Goal: Information Seeking & Learning: Learn about a topic

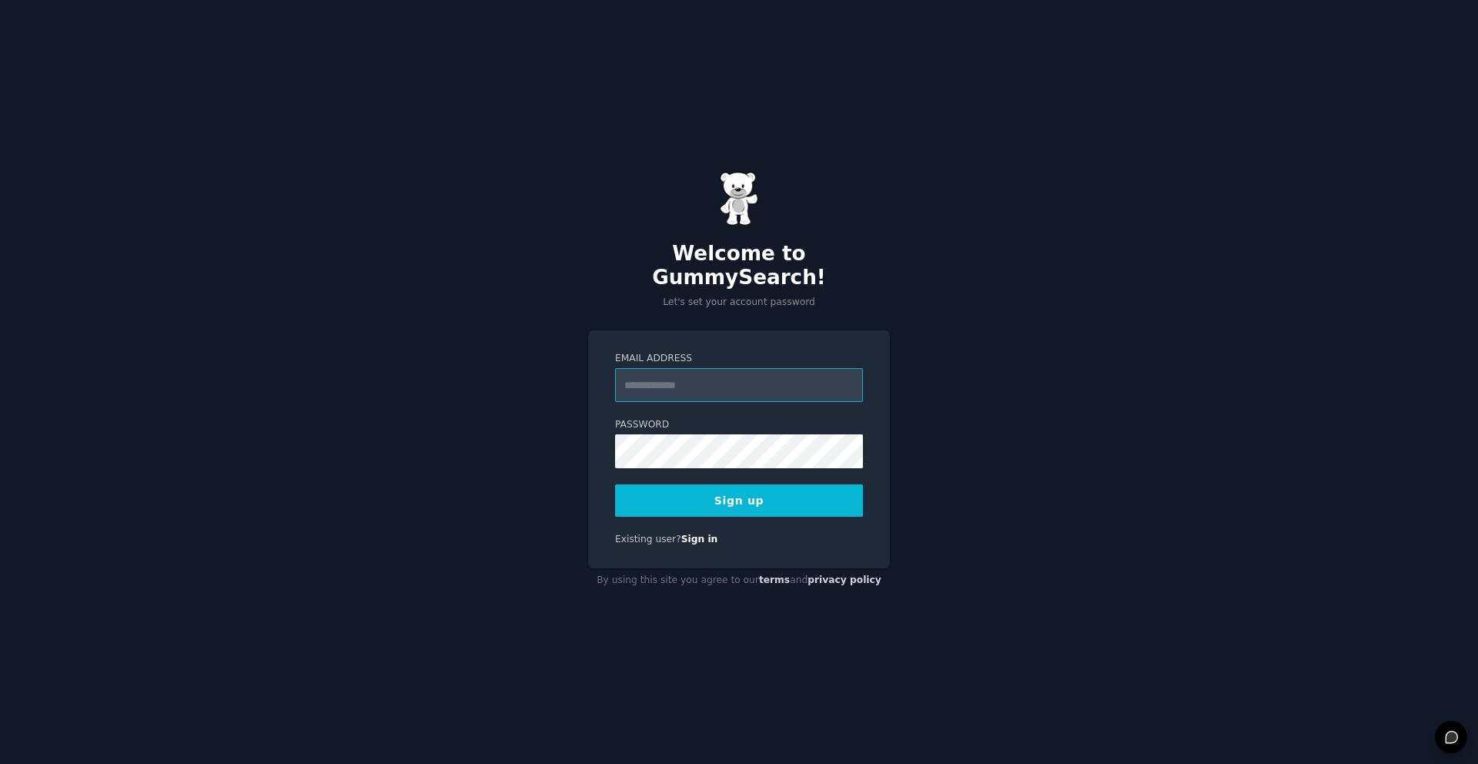
click at [688, 374] on input "Email Address" at bounding box center [739, 385] width 248 height 34
type input "**********"
click at [750, 499] on button "Sign up" at bounding box center [739, 500] width 248 height 32
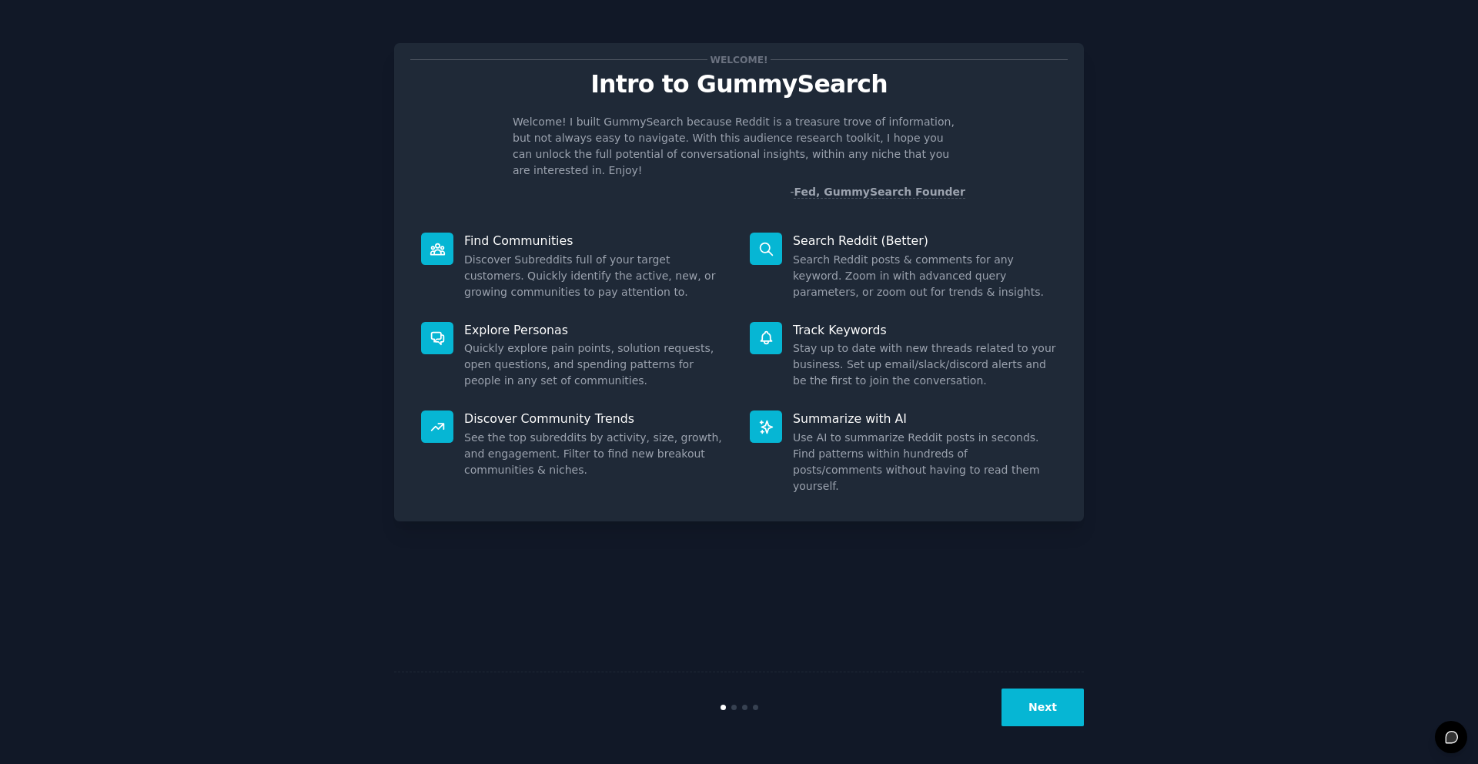
click at [1056, 703] on button "Next" at bounding box center [1042, 707] width 82 height 38
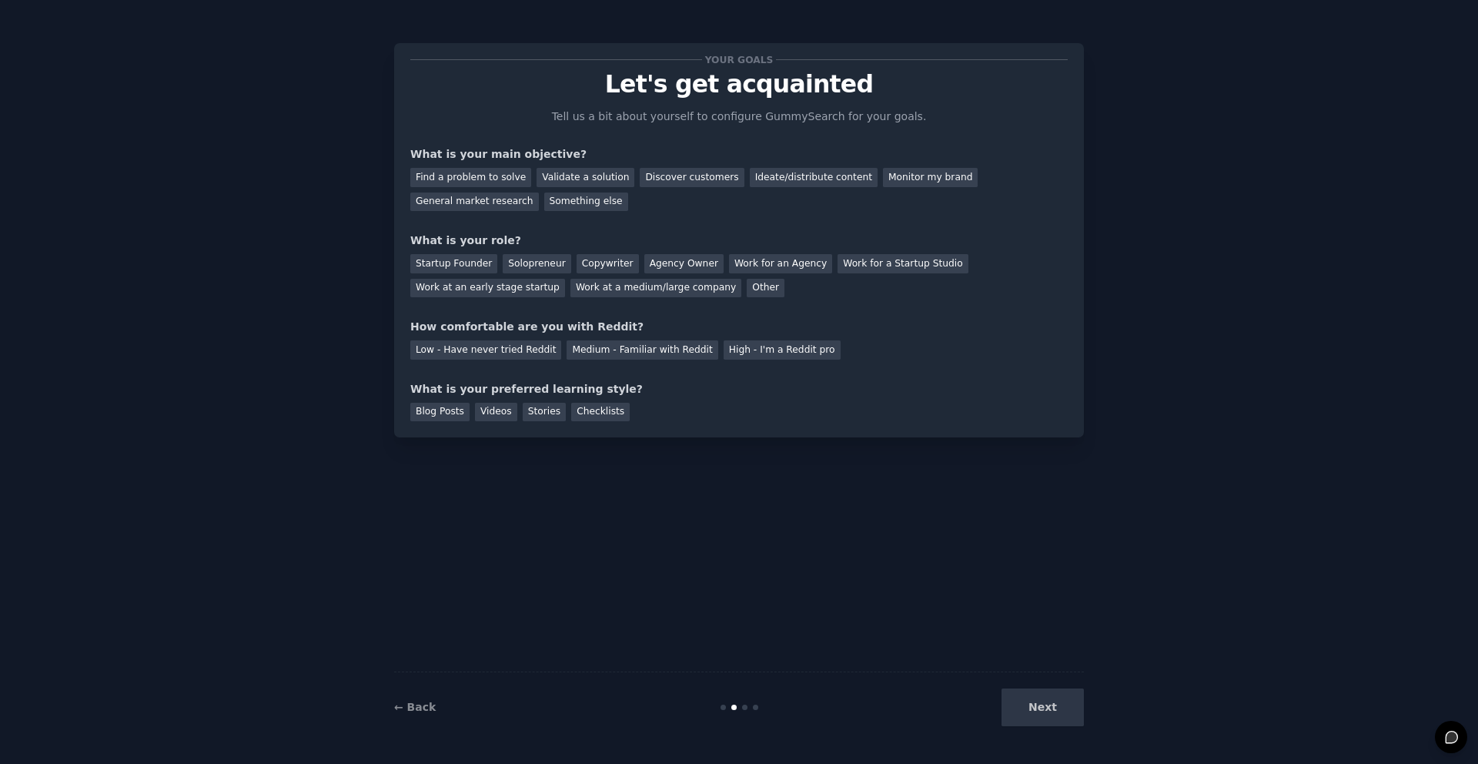
click at [1060, 708] on div "Next" at bounding box center [969, 707] width 230 height 38
click at [693, 172] on div "Discover customers" at bounding box center [692, 177] width 104 height 19
click at [458, 263] on div "Startup Founder" at bounding box center [453, 263] width 87 height 19
click at [620, 354] on div "Medium - Familiar with Reddit" at bounding box center [641, 349] width 151 height 19
click at [444, 414] on div "Blog Posts" at bounding box center [439, 412] width 59 height 19
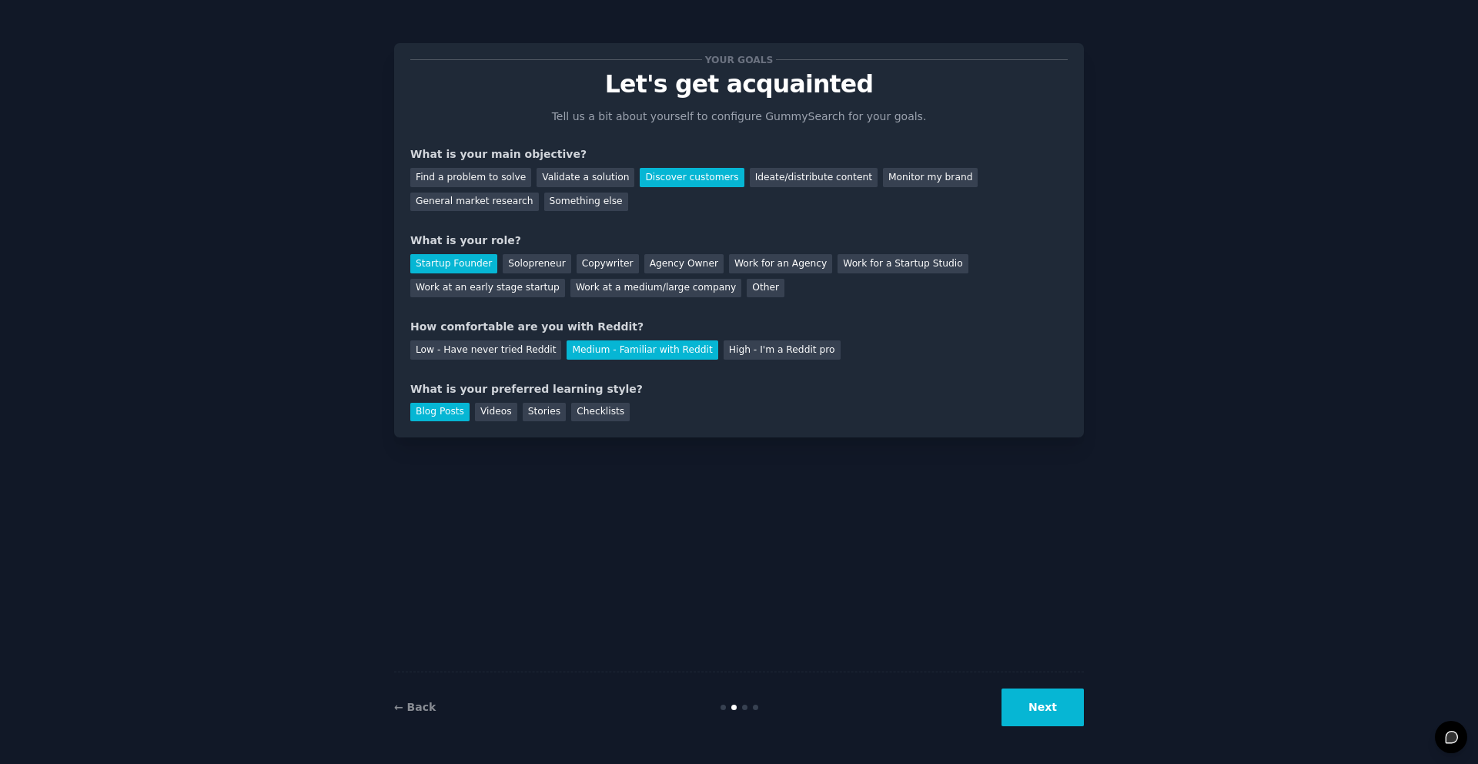
click at [1028, 697] on button "Next" at bounding box center [1042, 707] width 82 height 38
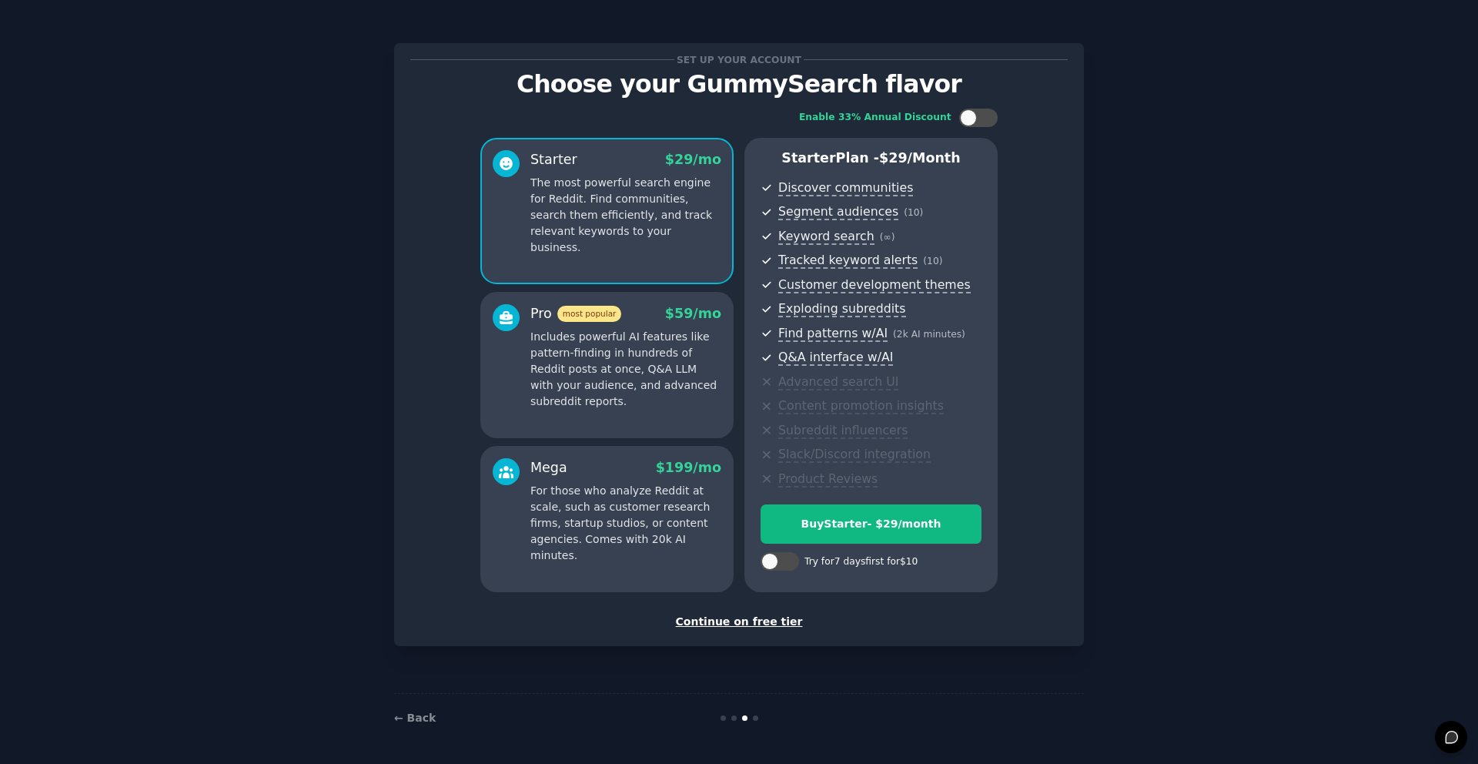
click at [762, 623] on div "Continue on free tier" at bounding box center [738, 621] width 657 height 16
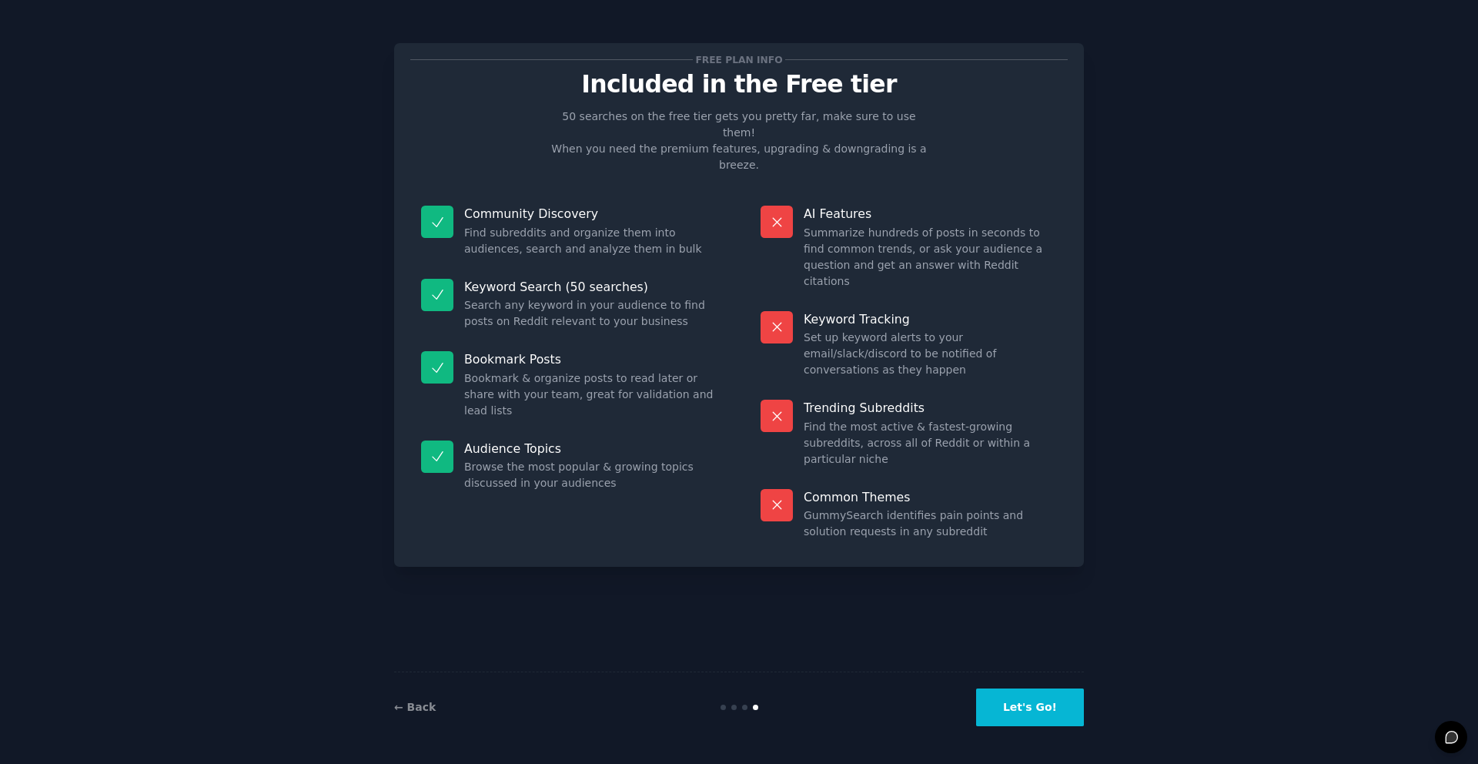
click at [1037, 710] on button "Let's Go!" at bounding box center [1030, 707] width 108 height 38
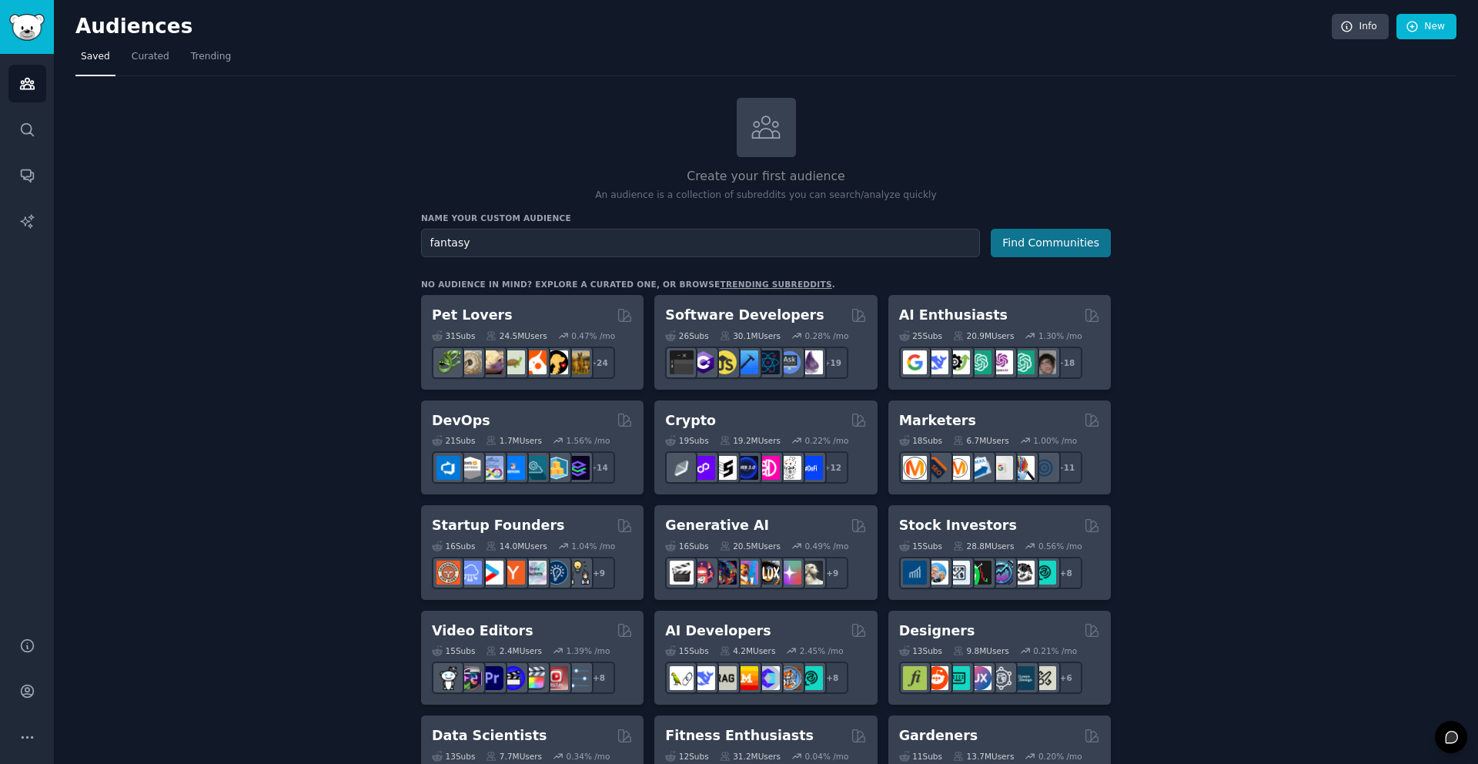
type input "fantasy"
click at [1014, 243] on button "Find Communities" at bounding box center [1051, 243] width 120 height 28
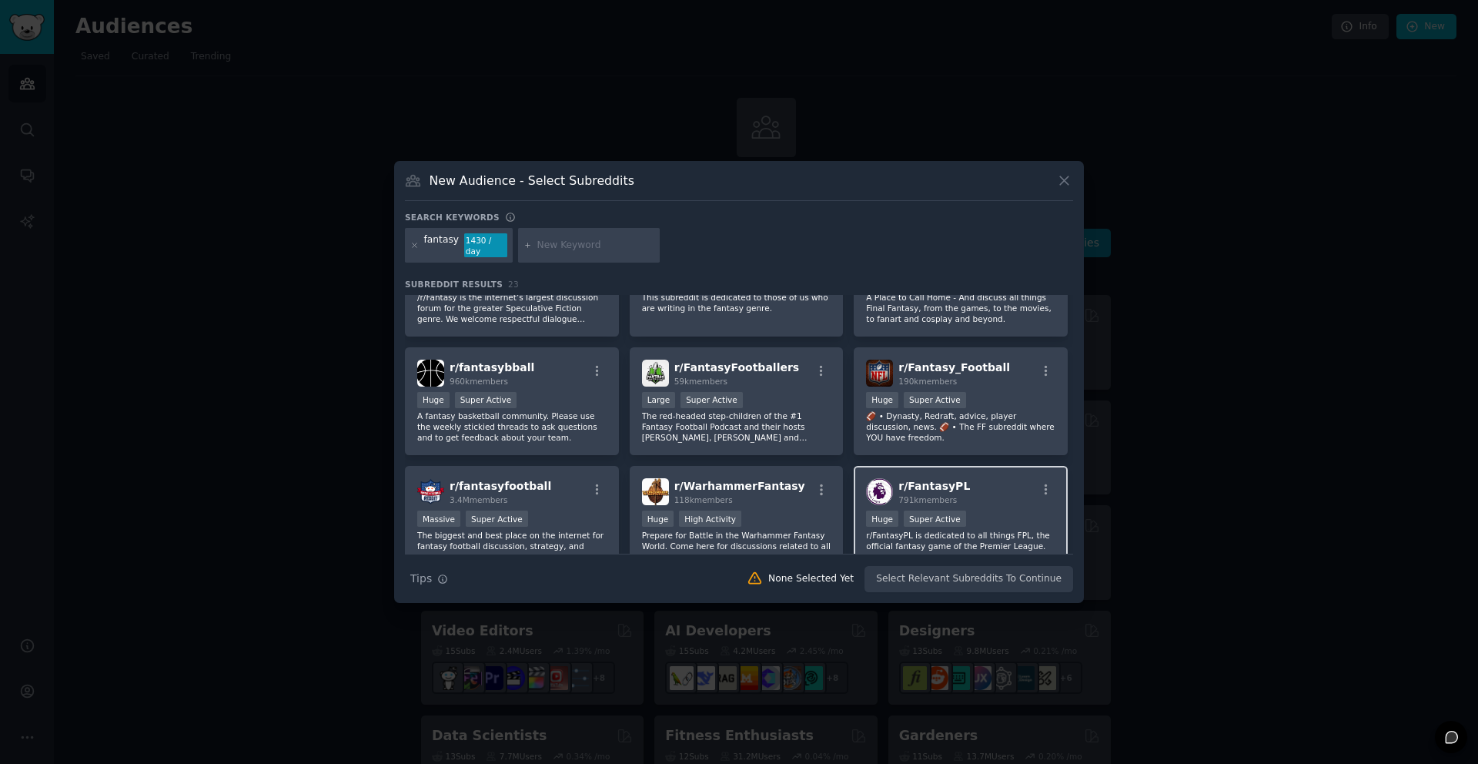
scroll to position [68, 0]
click at [930, 487] on span "r/ FantasyPL" at bounding box center [934, 485] width 72 height 12
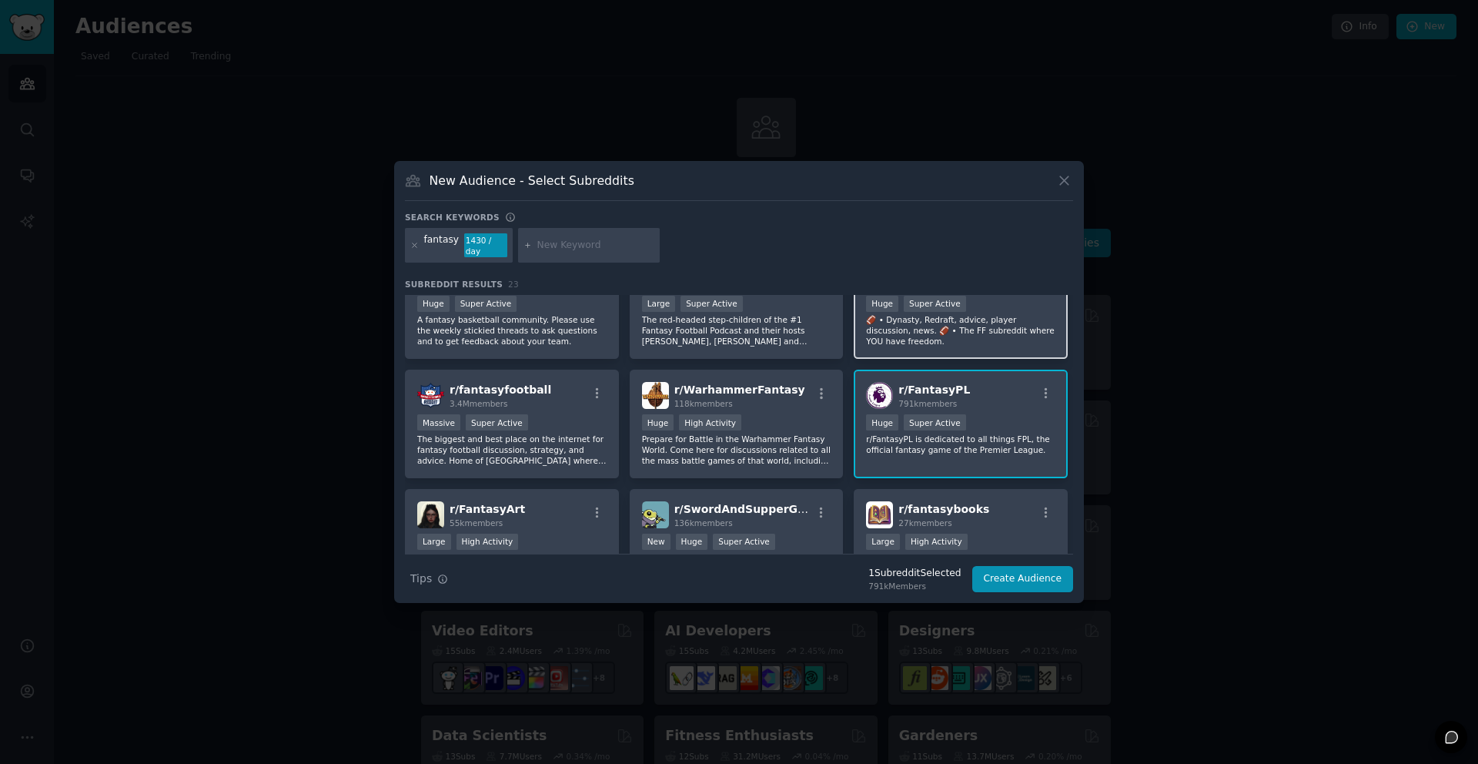
scroll to position [0, 0]
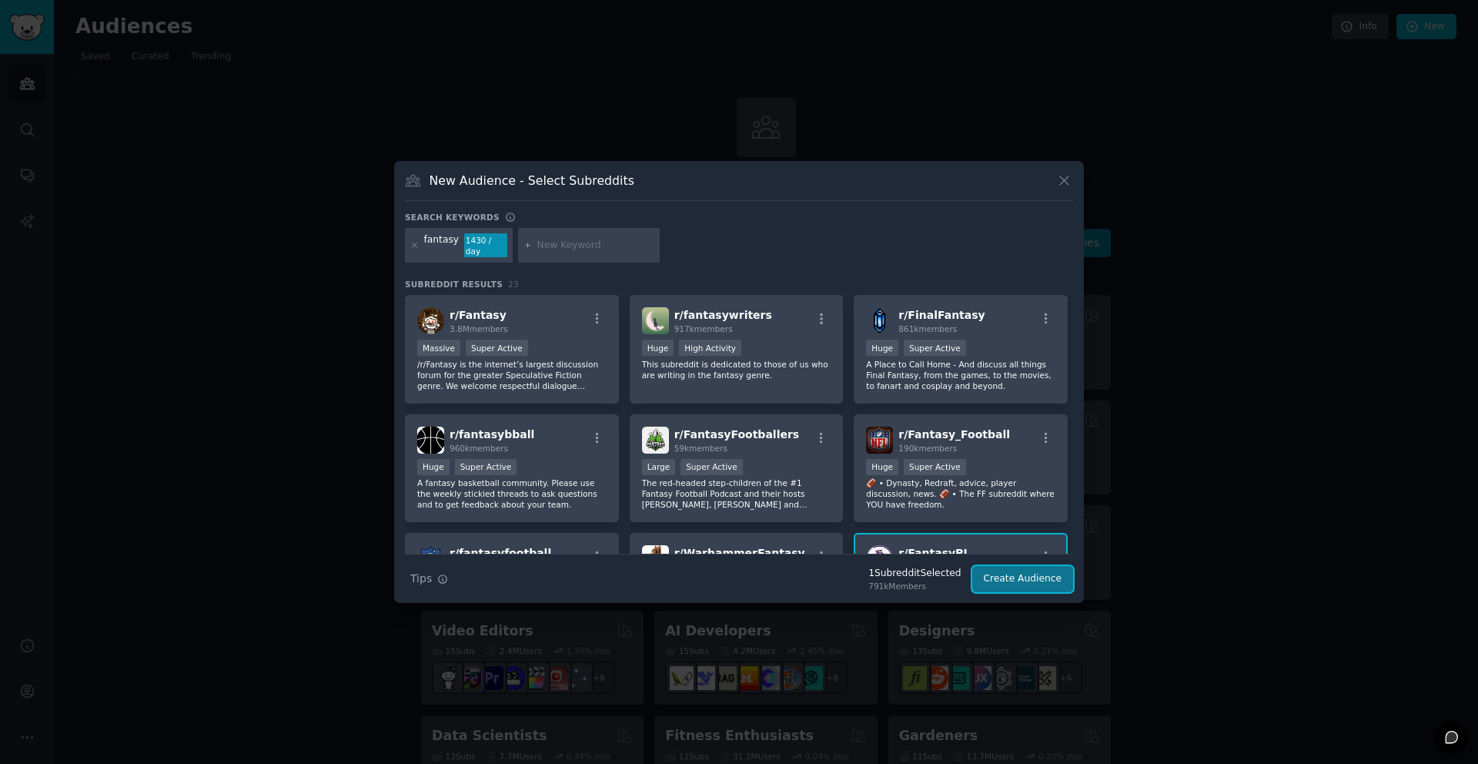
click at [1026, 580] on button "Create Audience" at bounding box center [1023, 579] width 102 height 26
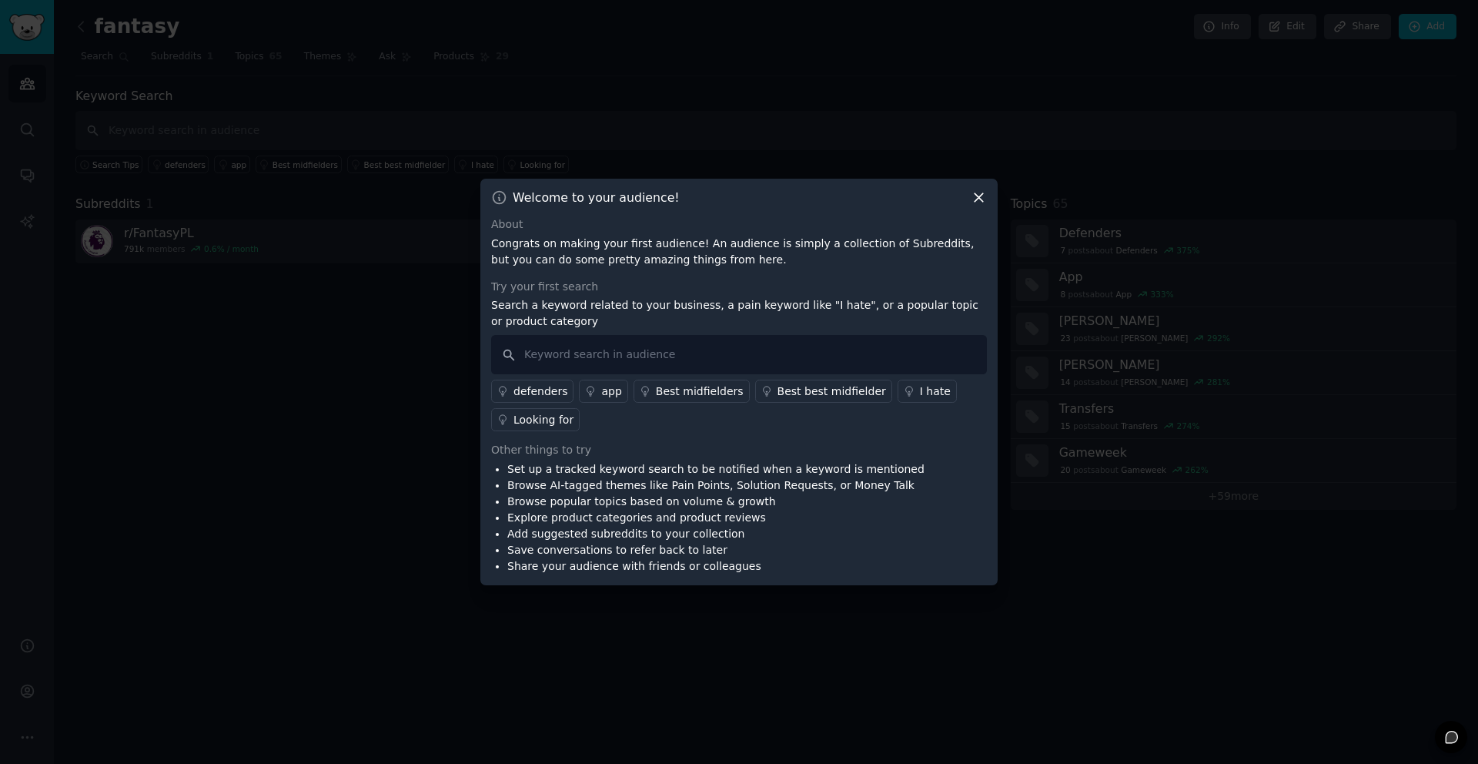
click at [983, 195] on icon at bounding box center [979, 197] width 16 height 16
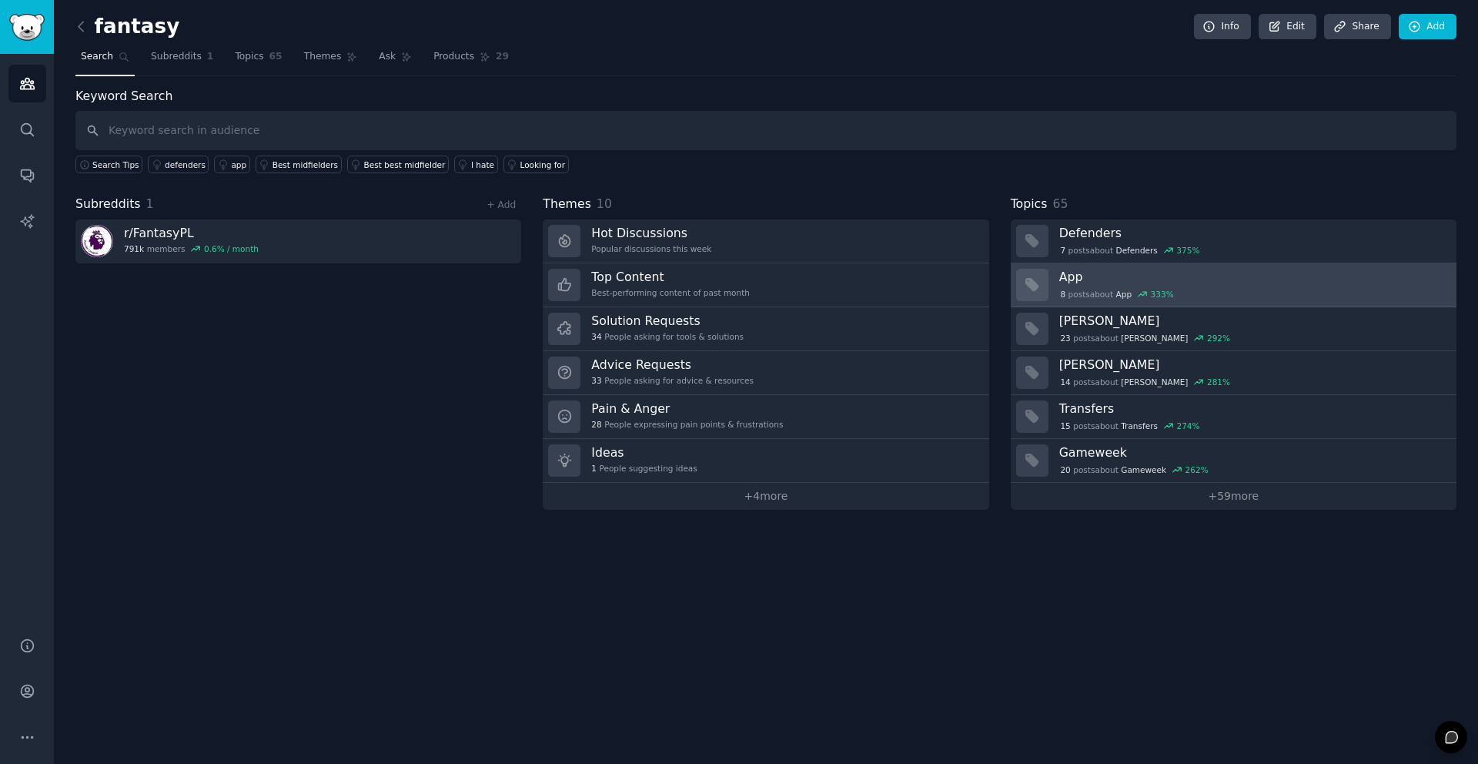
click at [1114, 286] on div "8 post s about App 333 %" at bounding box center [1252, 293] width 386 height 16
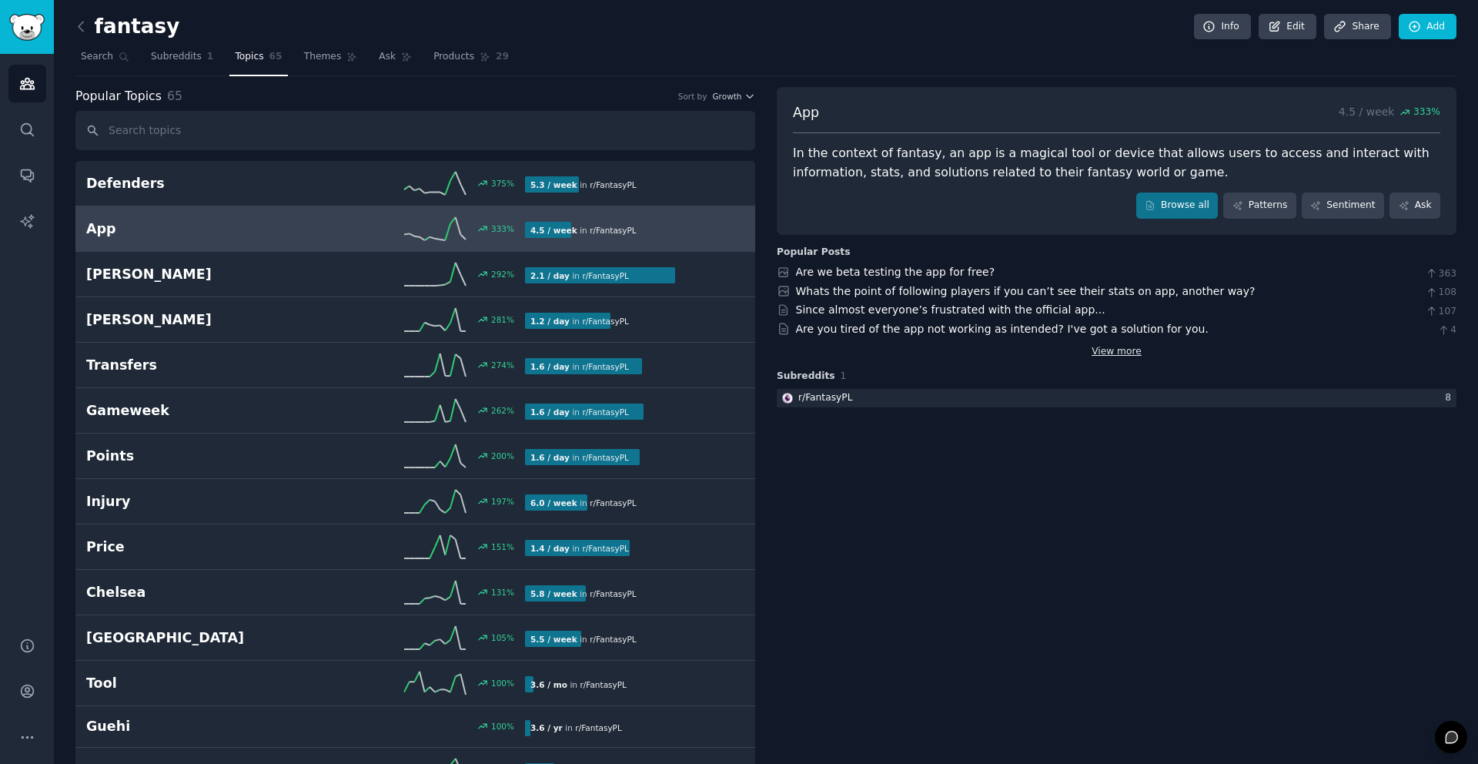
click at [1133, 356] on link "View more" at bounding box center [1116, 352] width 50 height 14
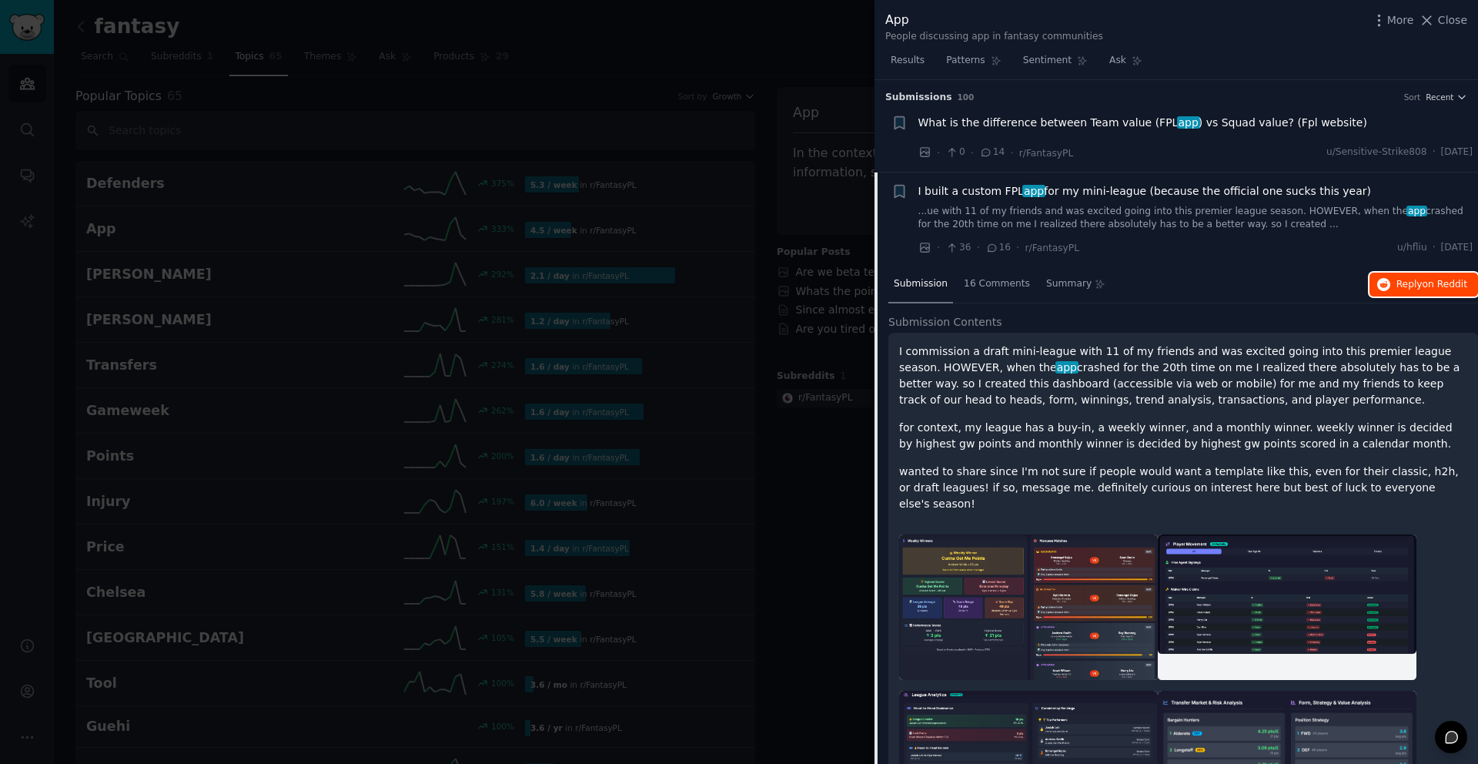
click at [1397, 286] on span "Reply on Reddit" at bounding box center [1431, 285] width 71 height 14
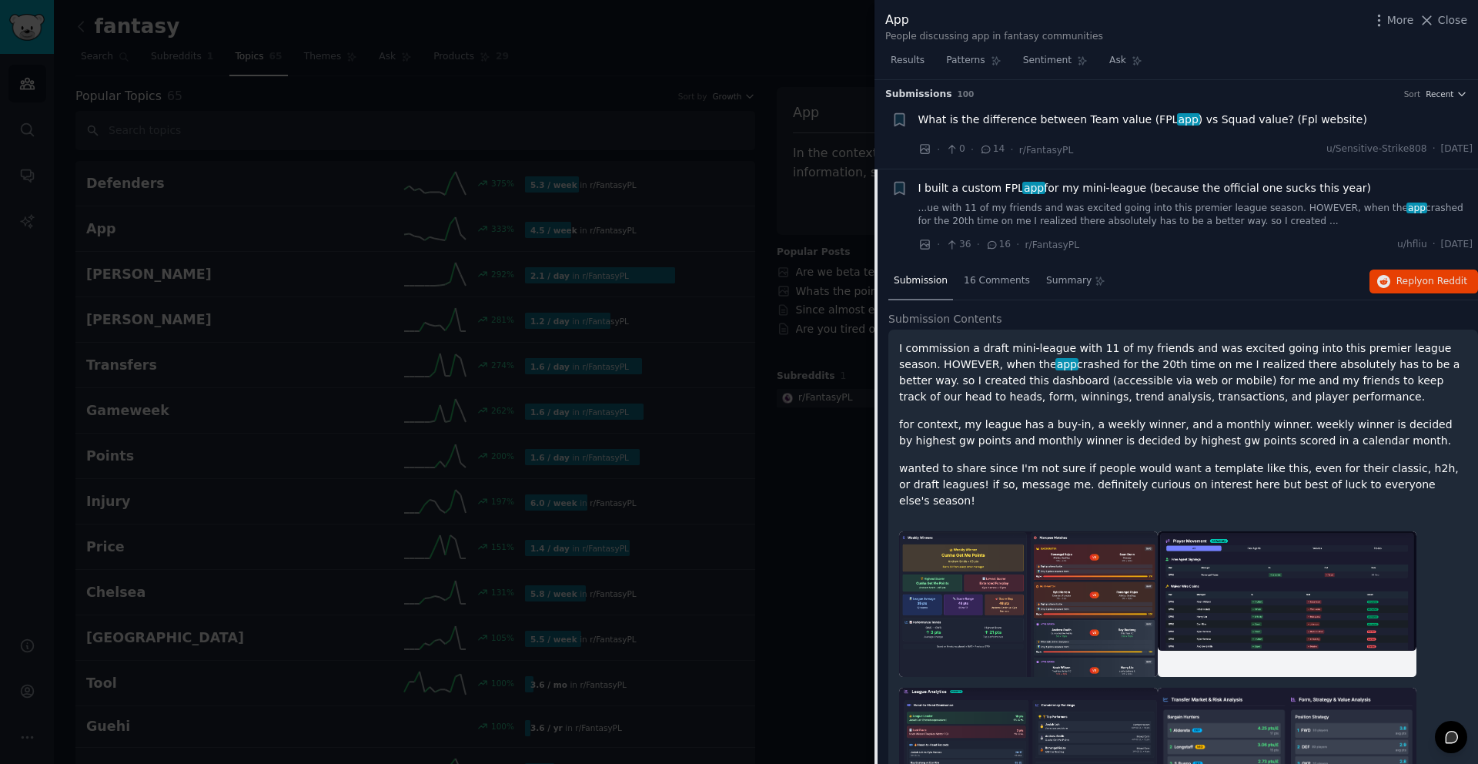
click at [1068, 423] on p "for context, my league has a buy-in, a weekly winner, and a monthly winner. wee…" at bounding box center [1183, 432] width 568 height 32
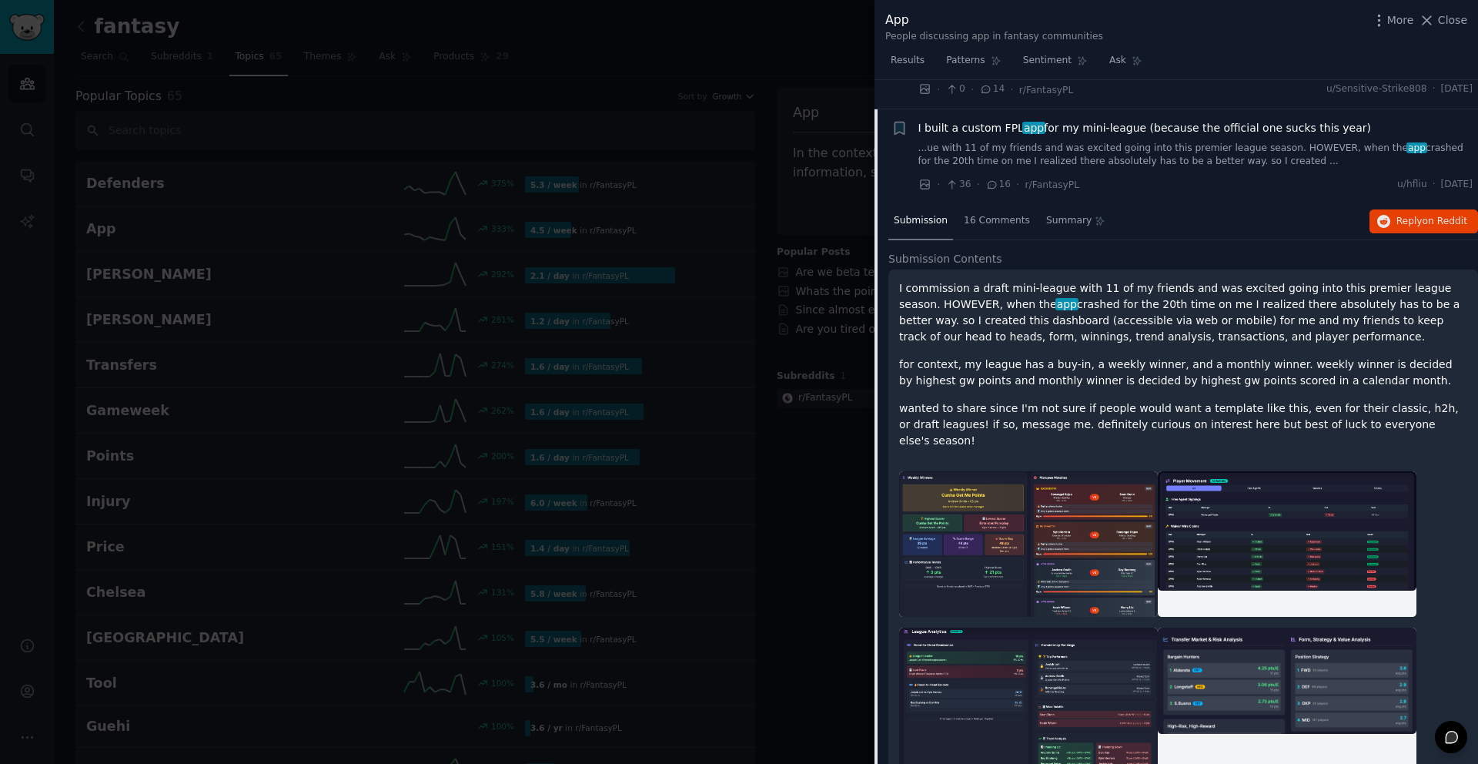
scroll to position [132, 0]
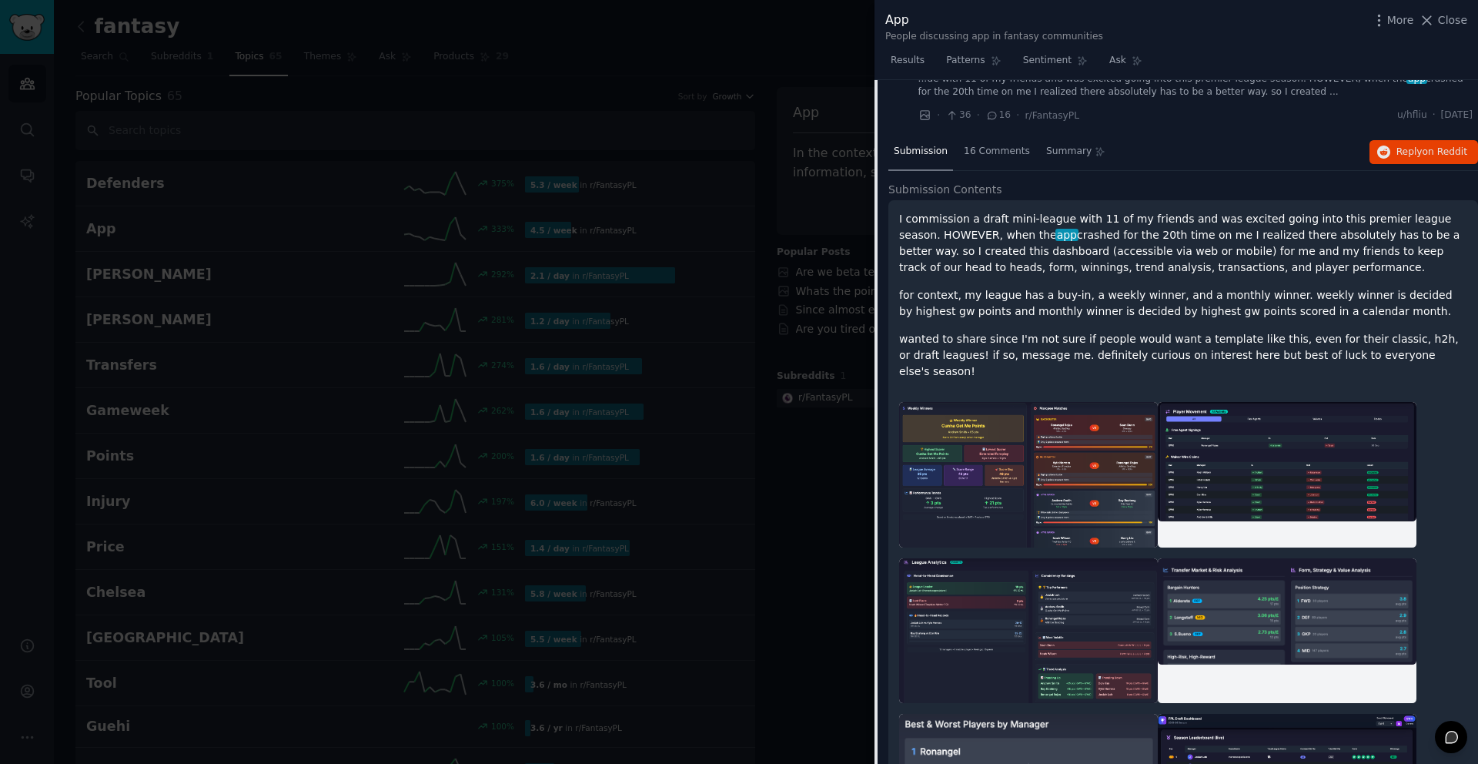
click at [1088, 443] on img at bounding box center [1028, 474] width 259 height 145
click at [960, 465] on img at bounding box center [1028, 474] width 259 height 145
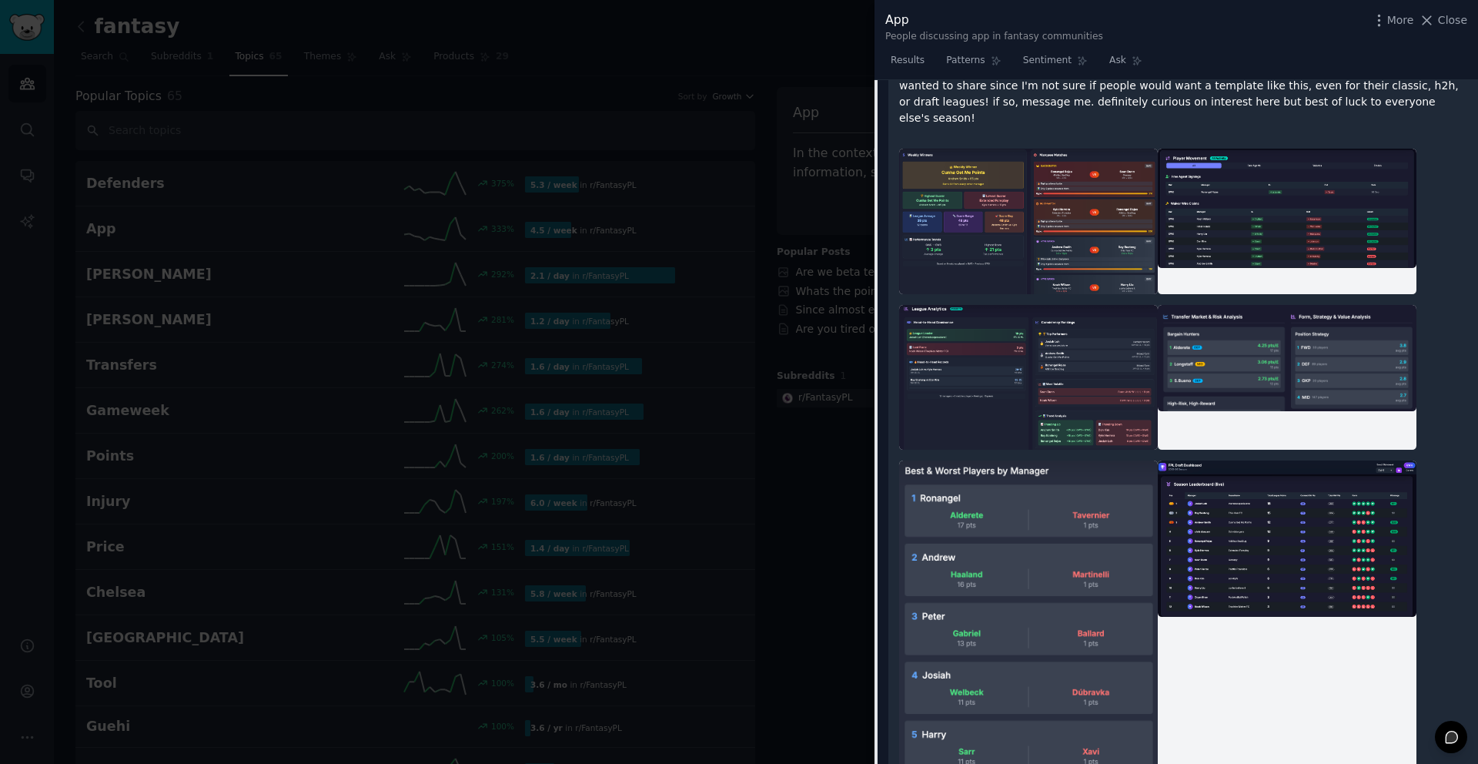
scroll to position [386, 0]
click at [703, 395] on div at bounding box center [739, 382] width 1478 height 764
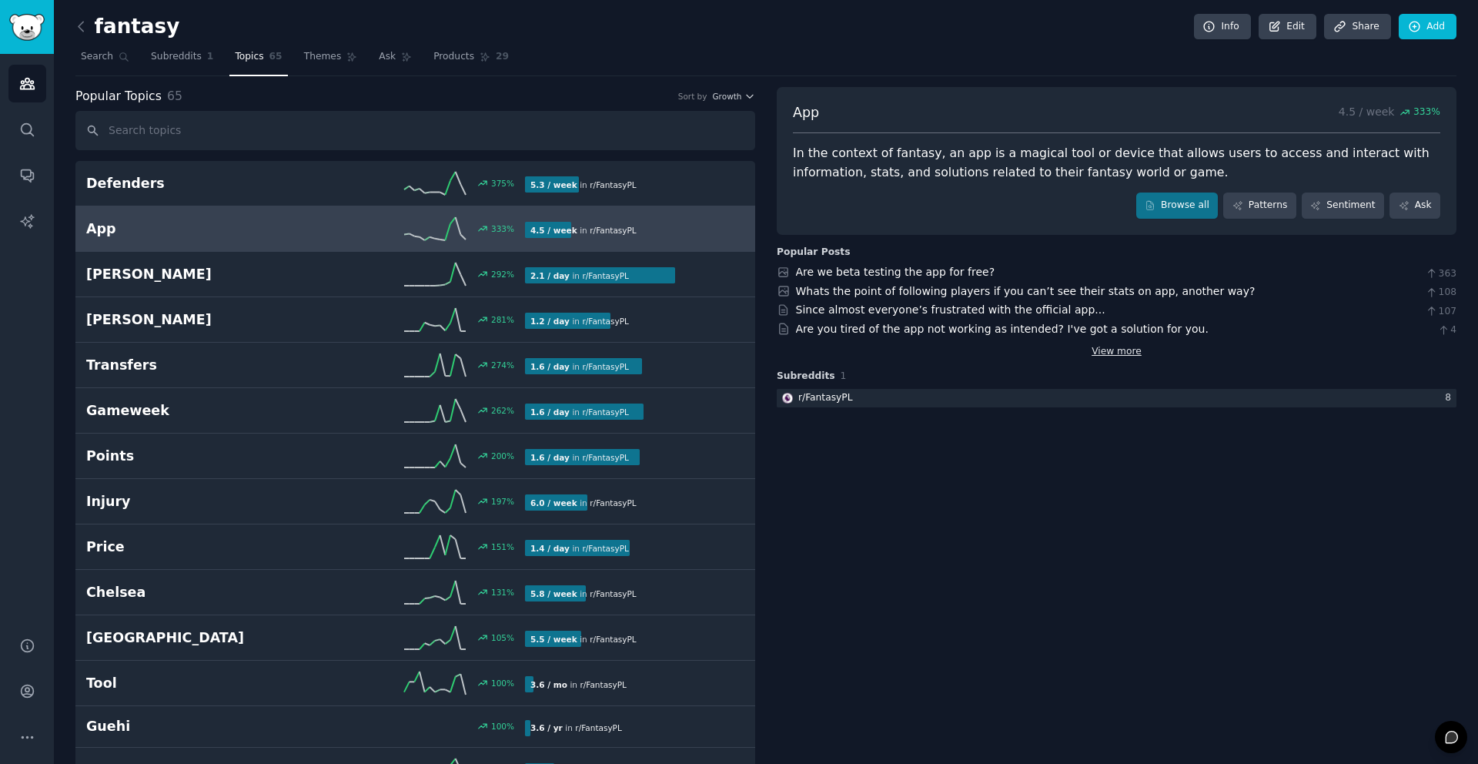
click at [1129, 349] on link "View more" at bounding box center [1116, 352] width 50 height 14
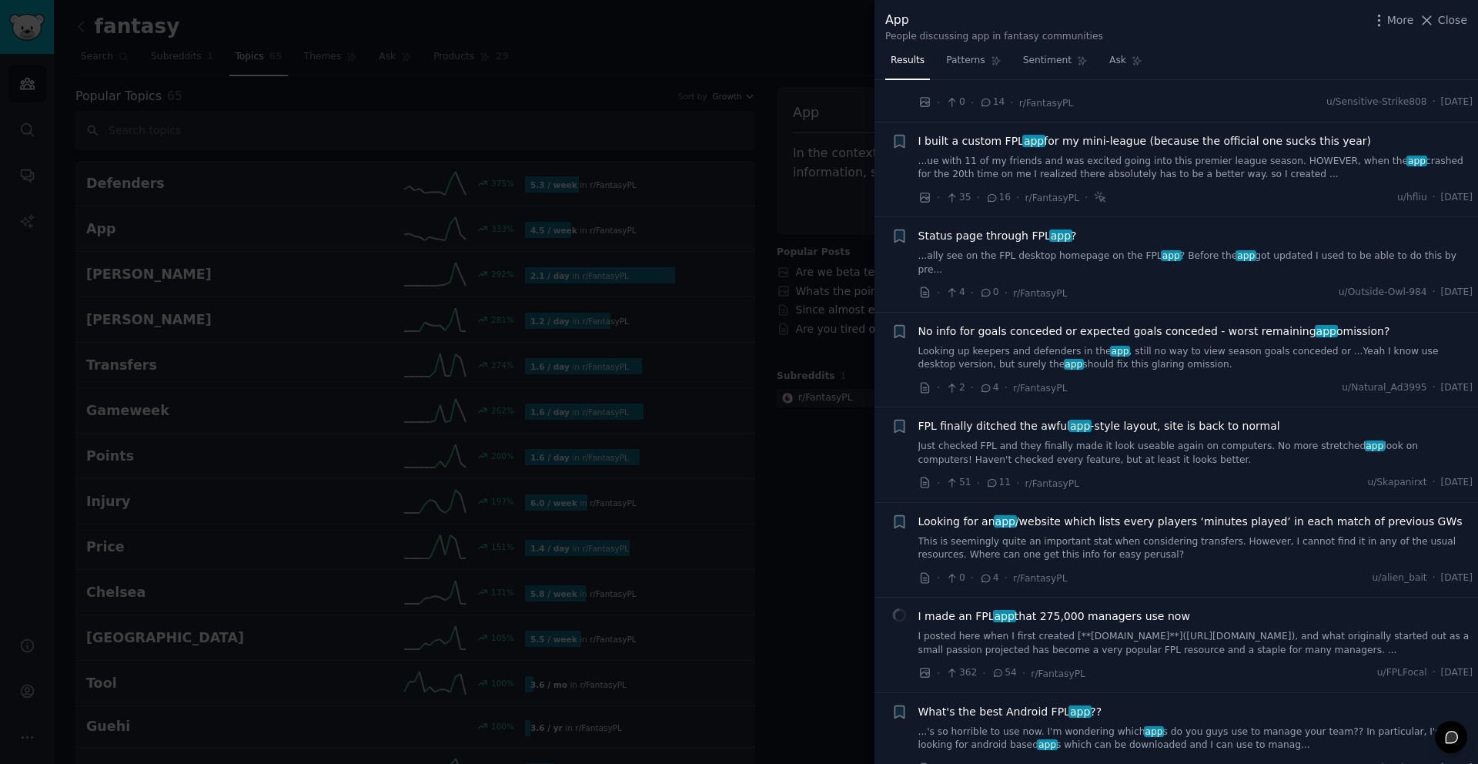
scroll to position [124, 0]
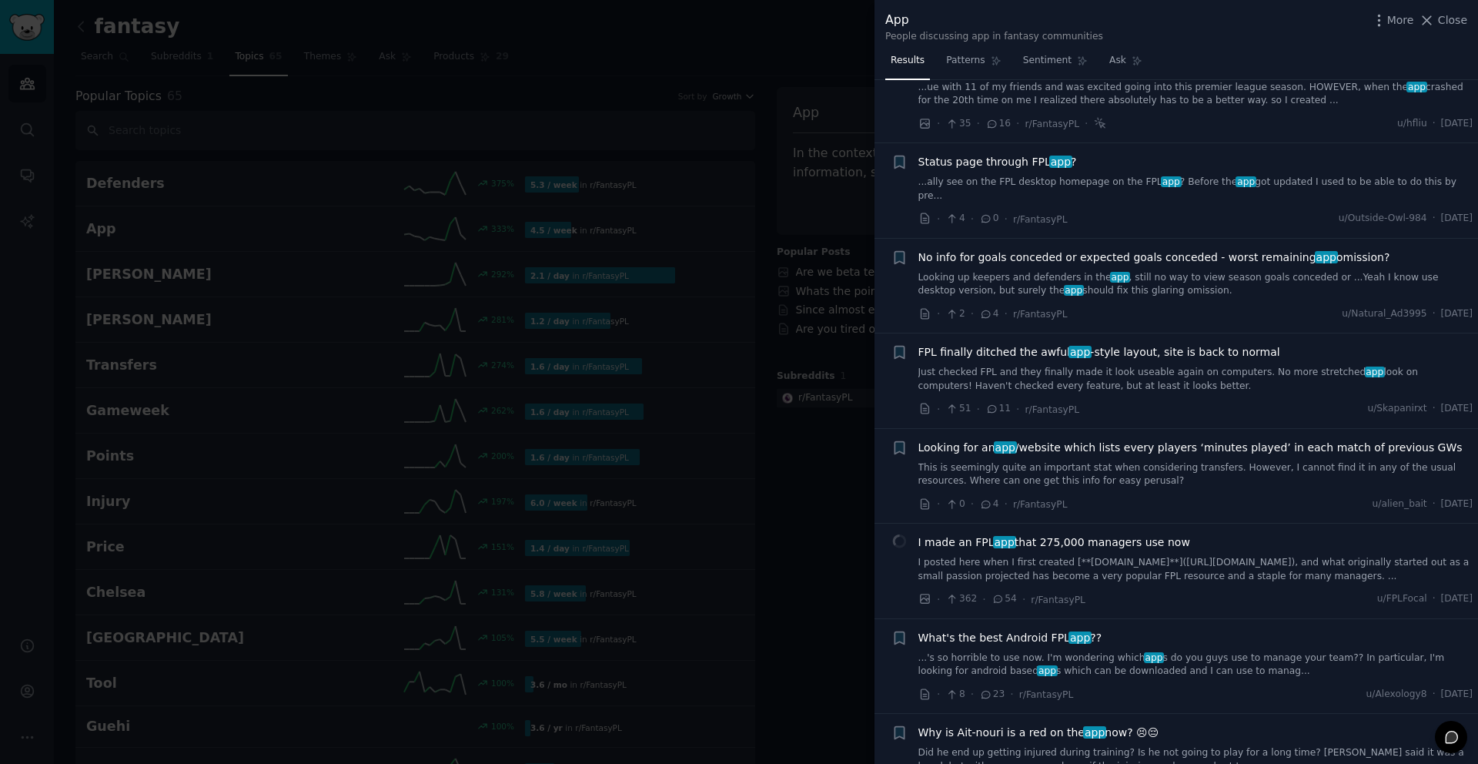
click at [1144, 534] on span "I made an FPL app that 275,000 managers use now" at bounding box center [1054, 542] width 272 height 16
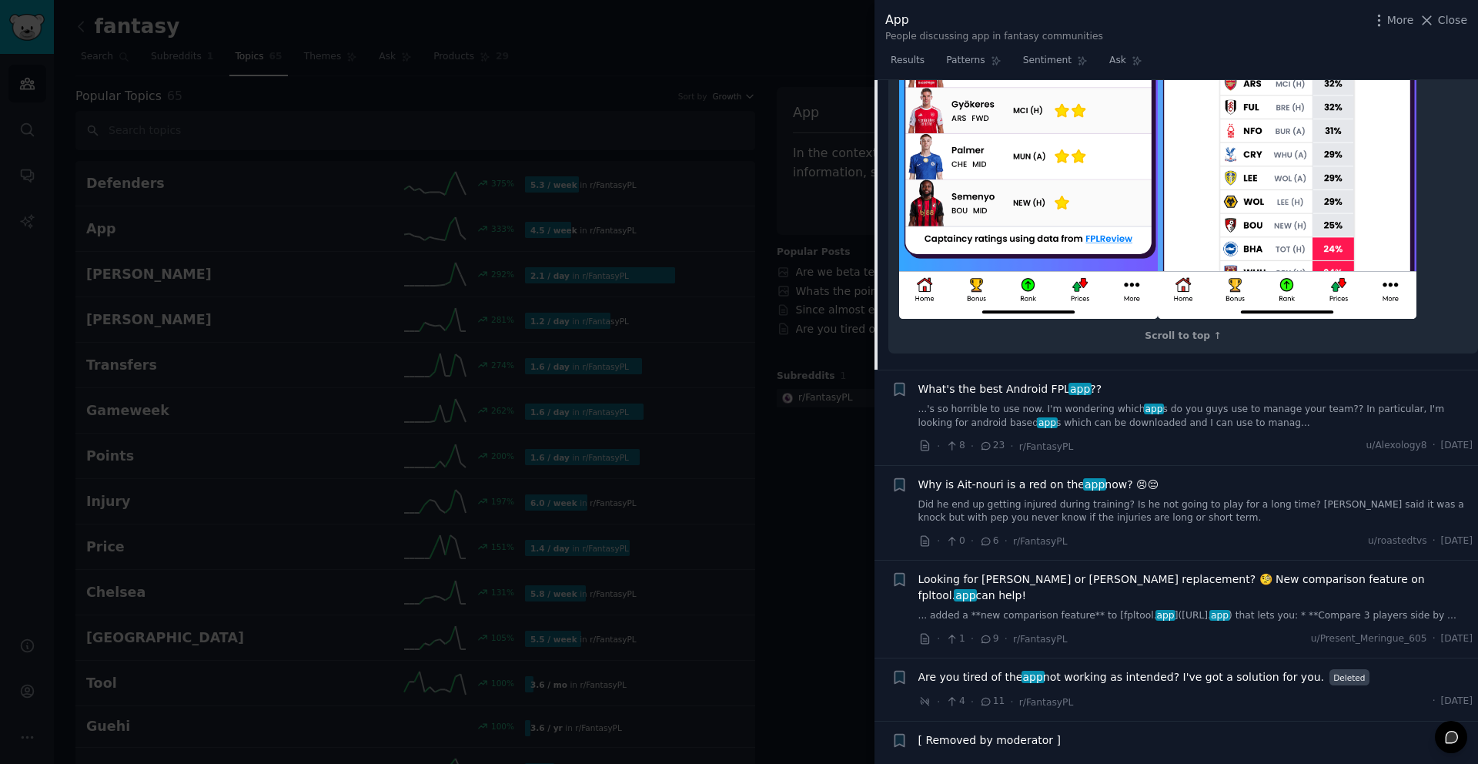
scroll to position [5310, 0]
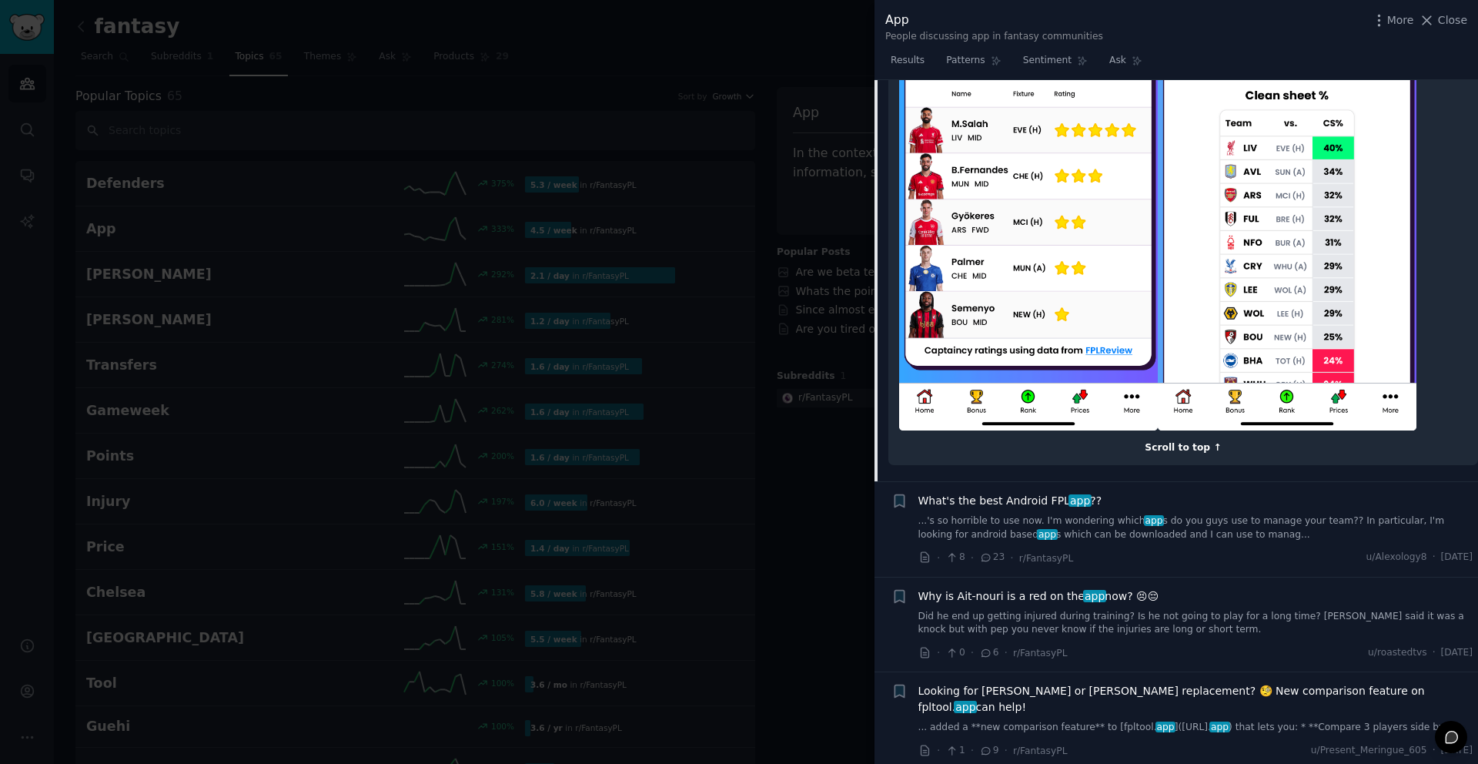
click at [1189, 441] on div "Scroll to top ↑" at bounding box center [1183, 448] width 568 height 14
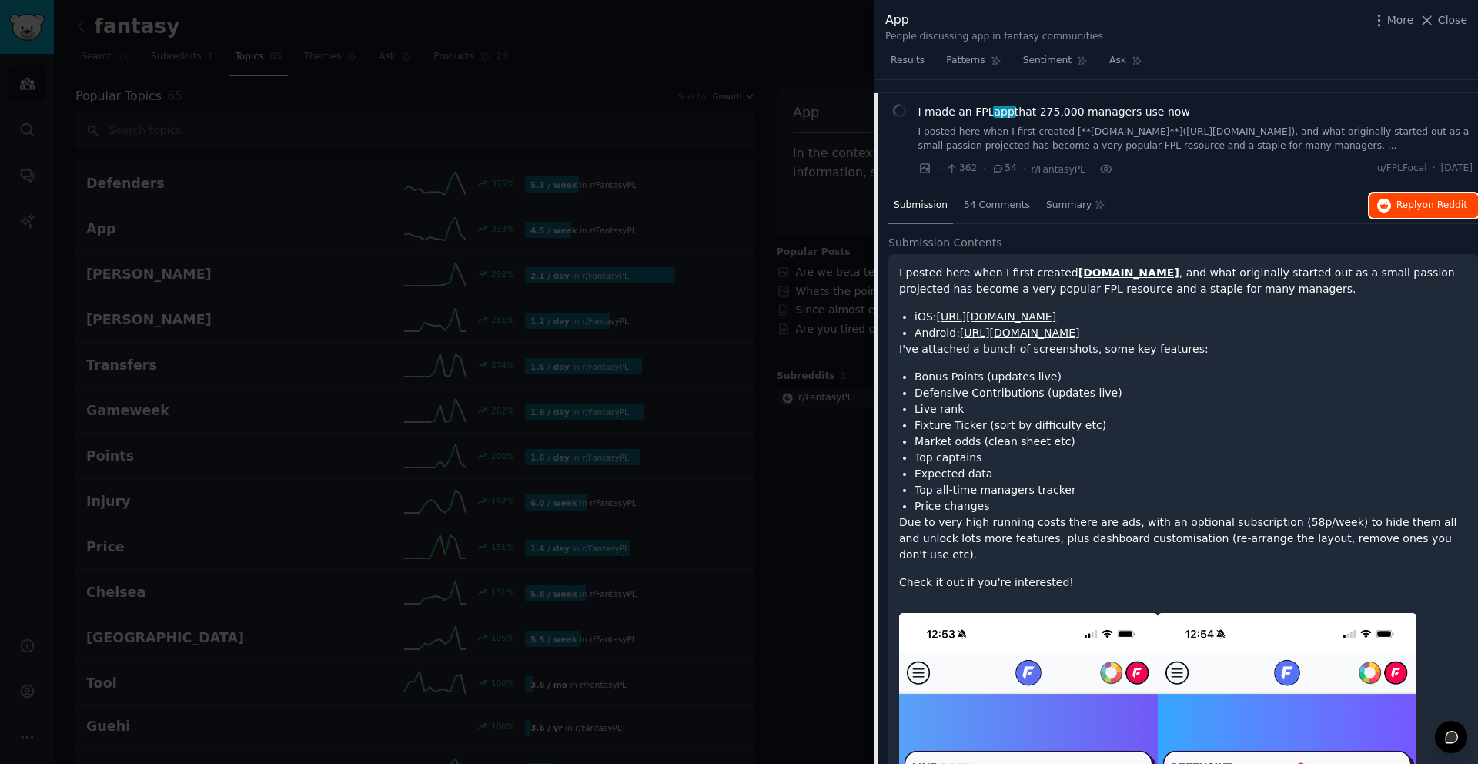
click at [1422, 199] on span "on Reddit" at bounding box center [1444, 204] width 45 height 11
click at [1181, 104] on div "I made an FPL app that 275,000 managers use now" at bounding box center [1195, 112] width 555 height 16
click at [1094, 104] on span "I made an FPL app that 275,000 managers use now" at bounding box center [1054, 112] width 272 height 16
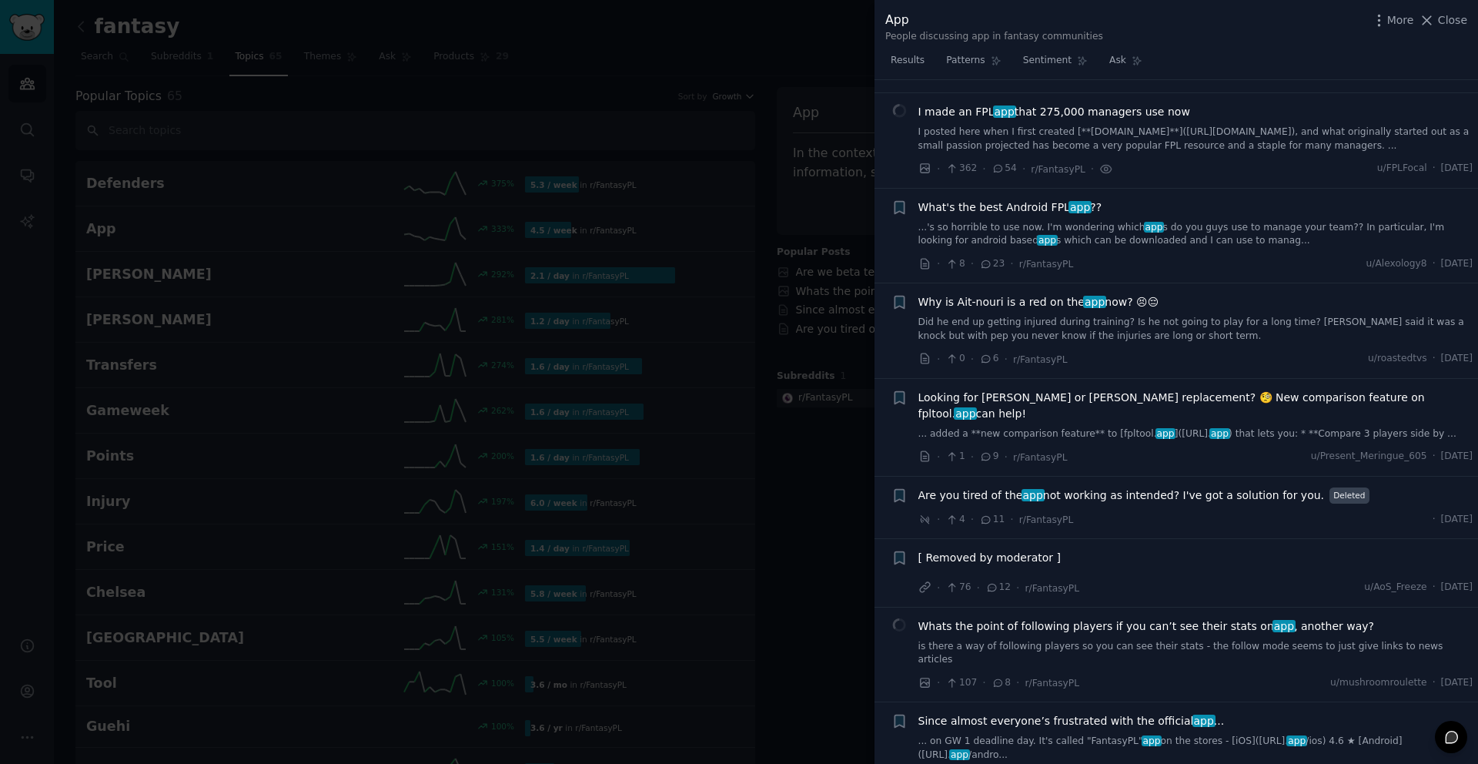
click at [1045, 199] on span "What's the best Android FPL app ??" at bounding box center [1010, 207] width 184 height 16
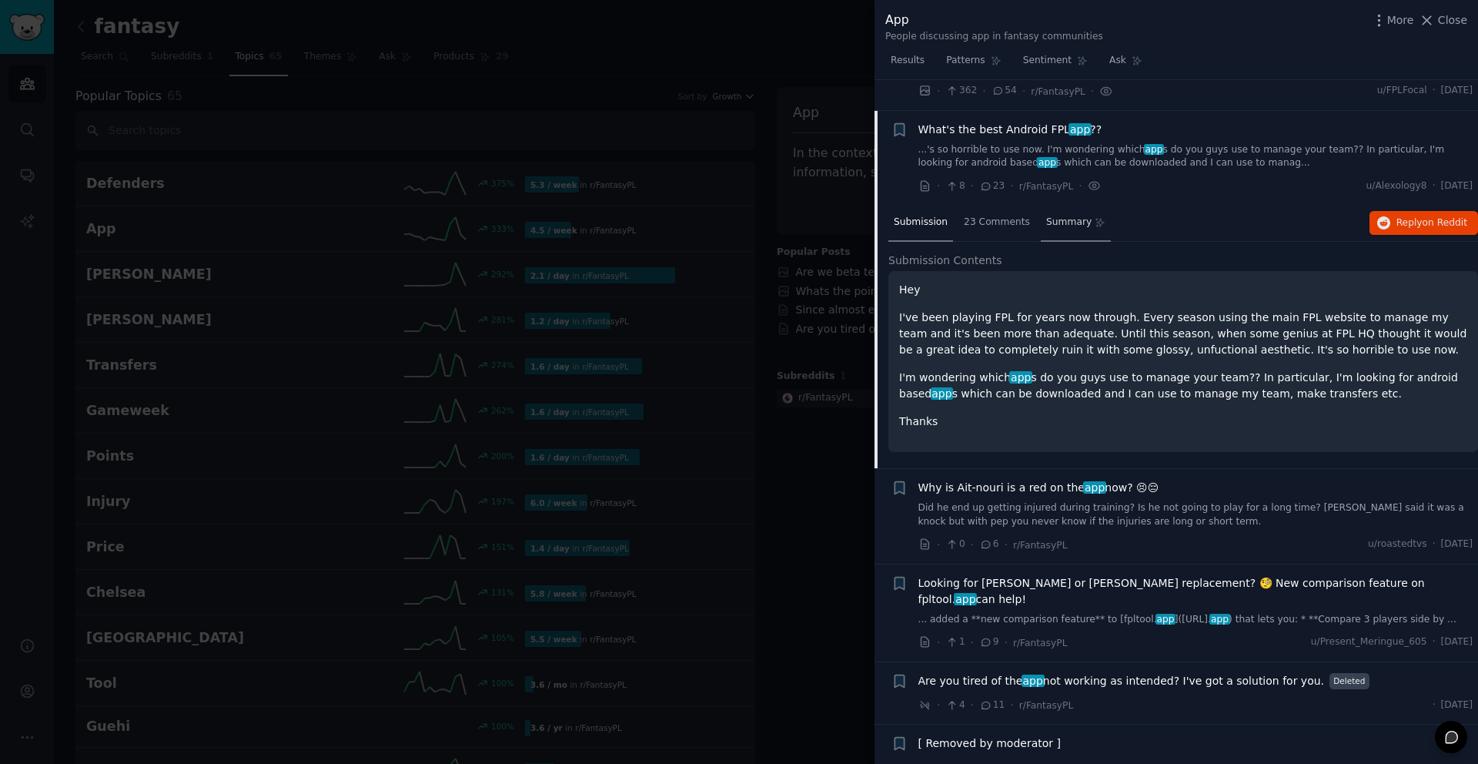
scroll to position [650, 0]
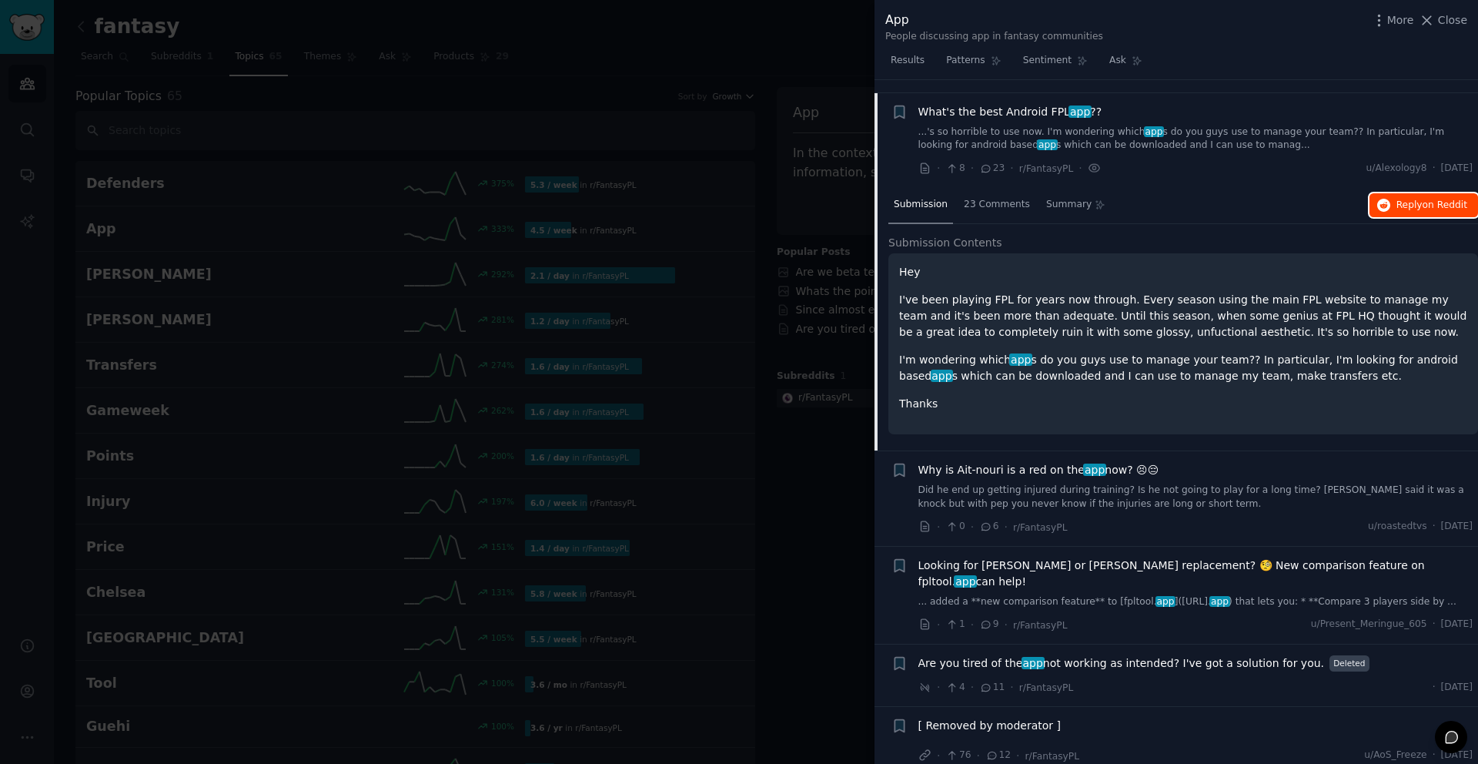
click at [1390, 199] on button "Reply on Reddit" at bounding box center [1423, 205] width 109 height 25
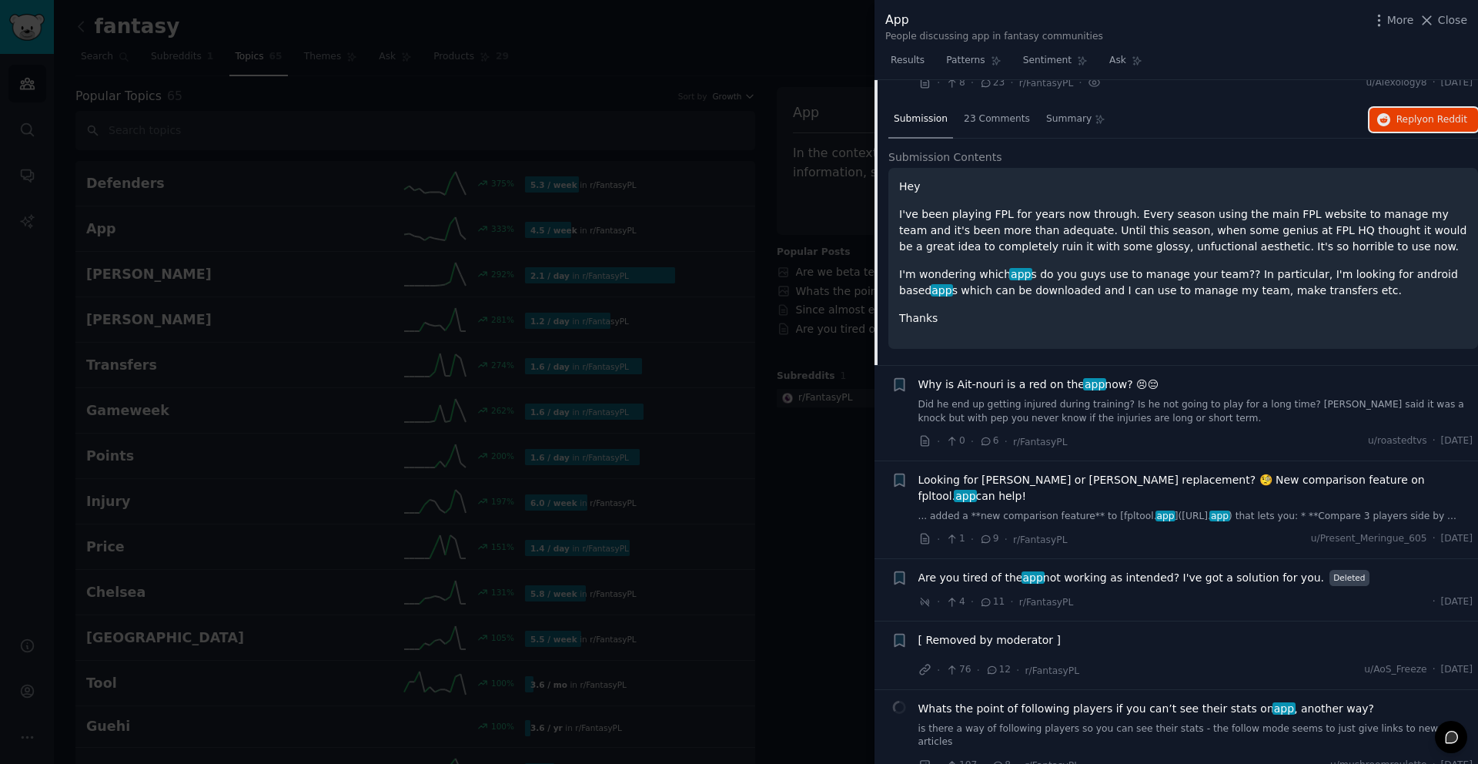
scroll to position [744, 0]
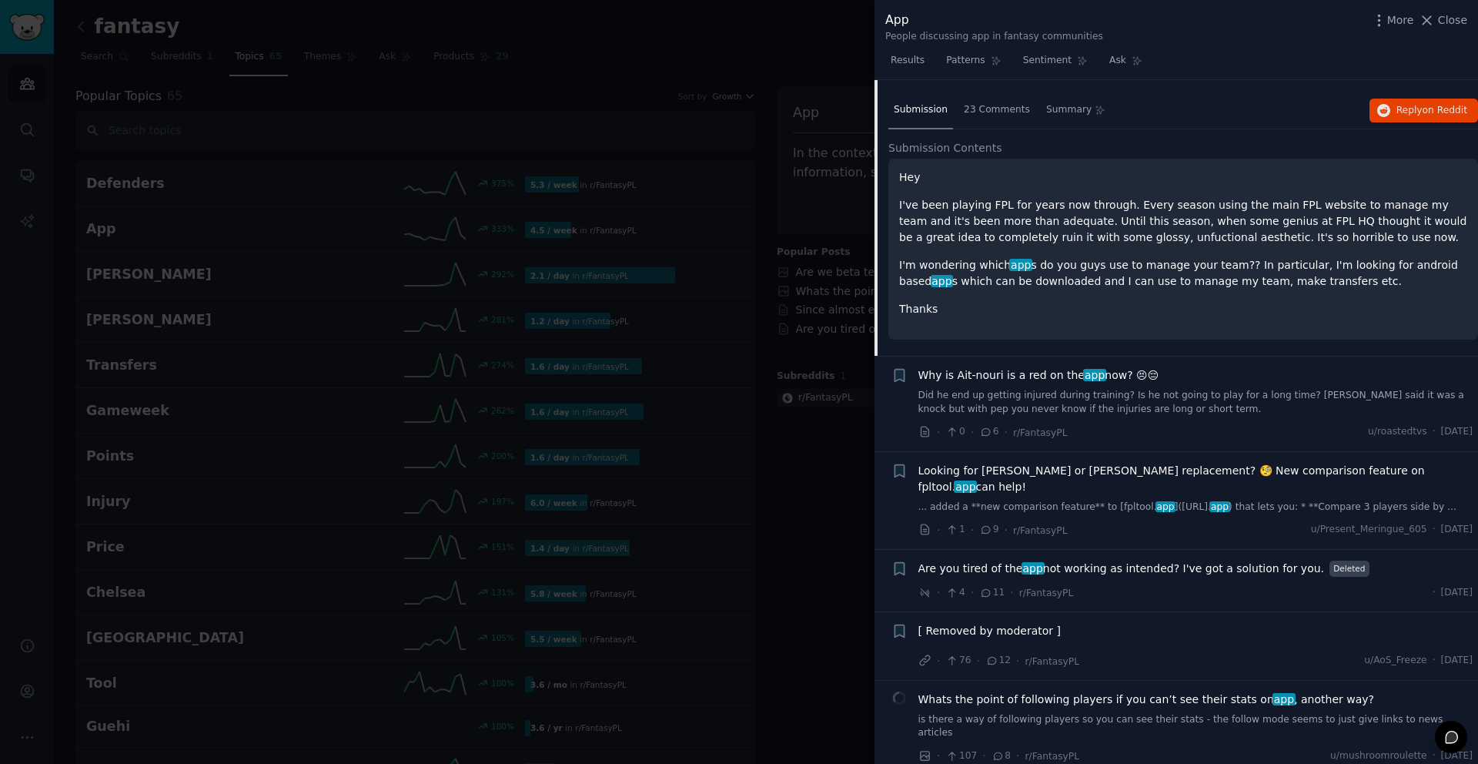
click at [1127, 560] on span "Are you tired of the app not working as intended? I've got a solution for you." at bounding box center [1121, 568] width 406 height 16
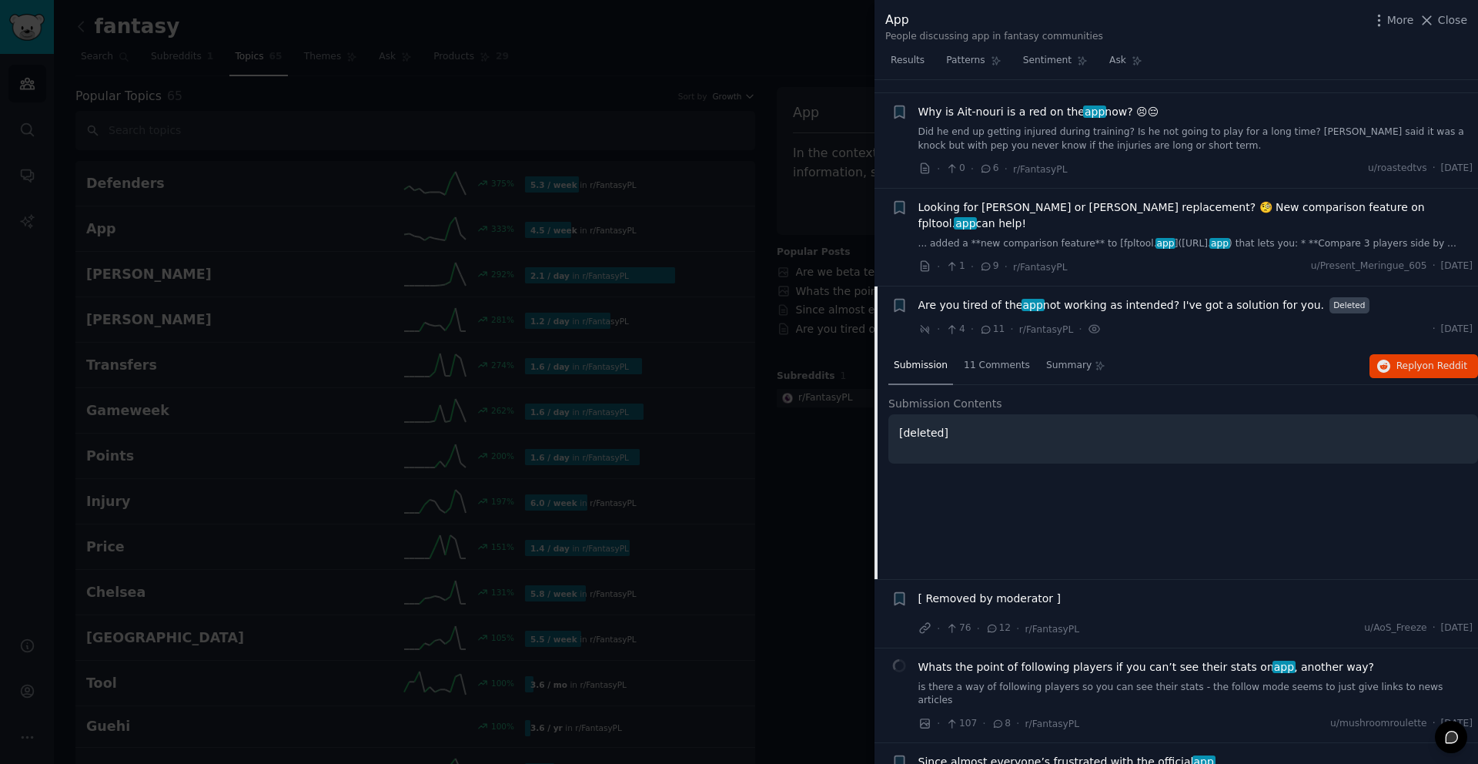
scroll to position [921, 0]
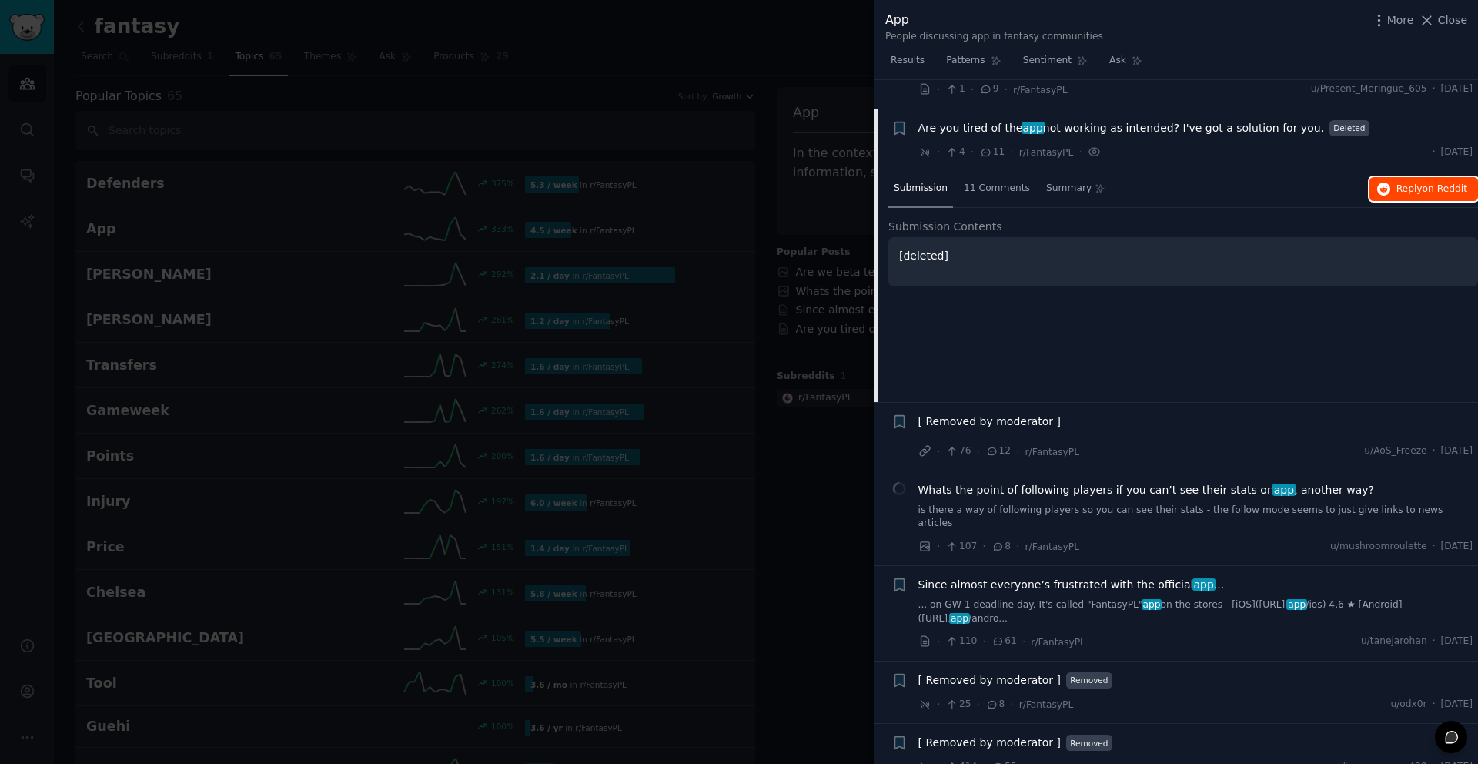
click at [1399, 182] on span "Reply on Reddit" at bounding box center [1431, 189] width 71 height 14
click at [1096, 120] on span "Are you tired of the app not working as intended? I've got a solution for you." at bounding box center [1121, 128] width 406 height 16
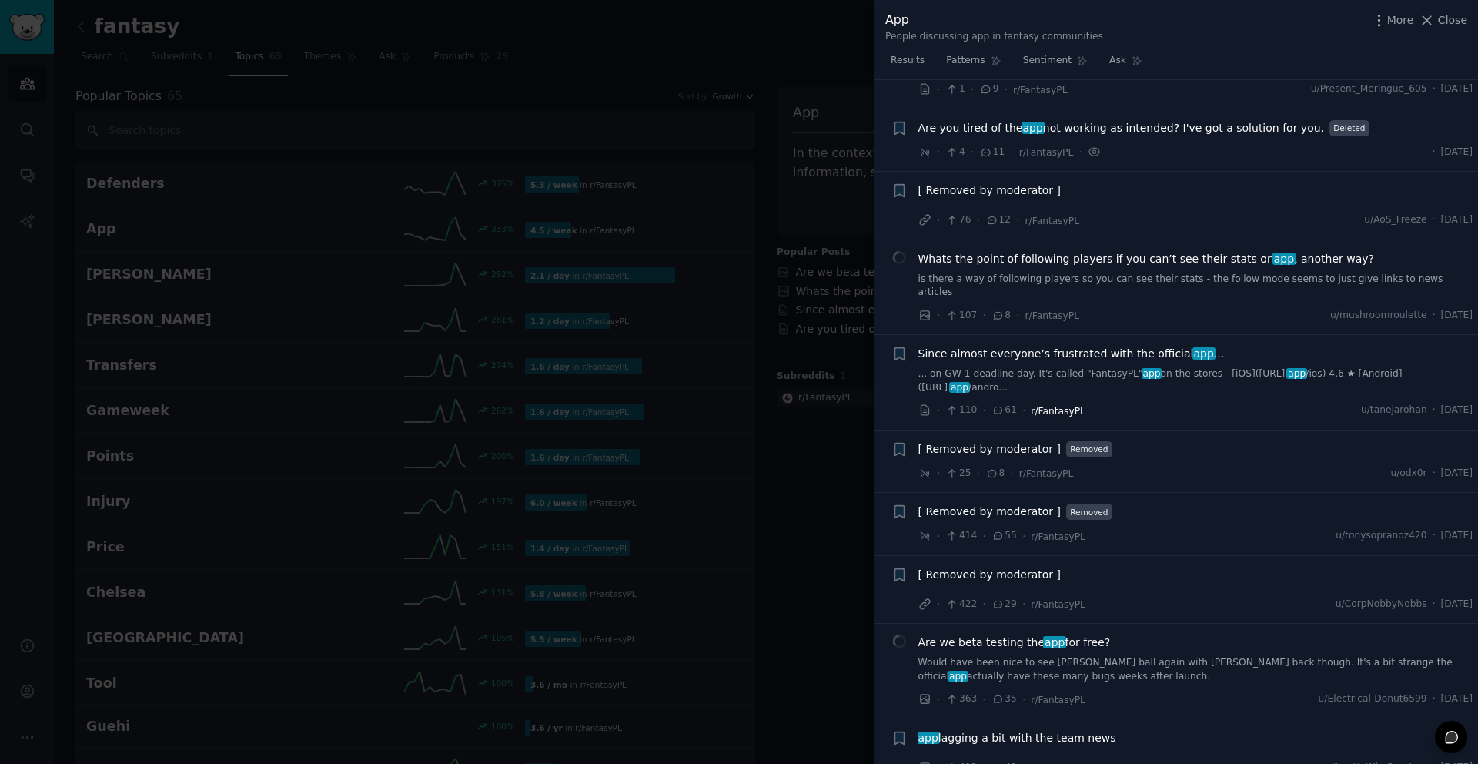
scroll to position [1055, 0]
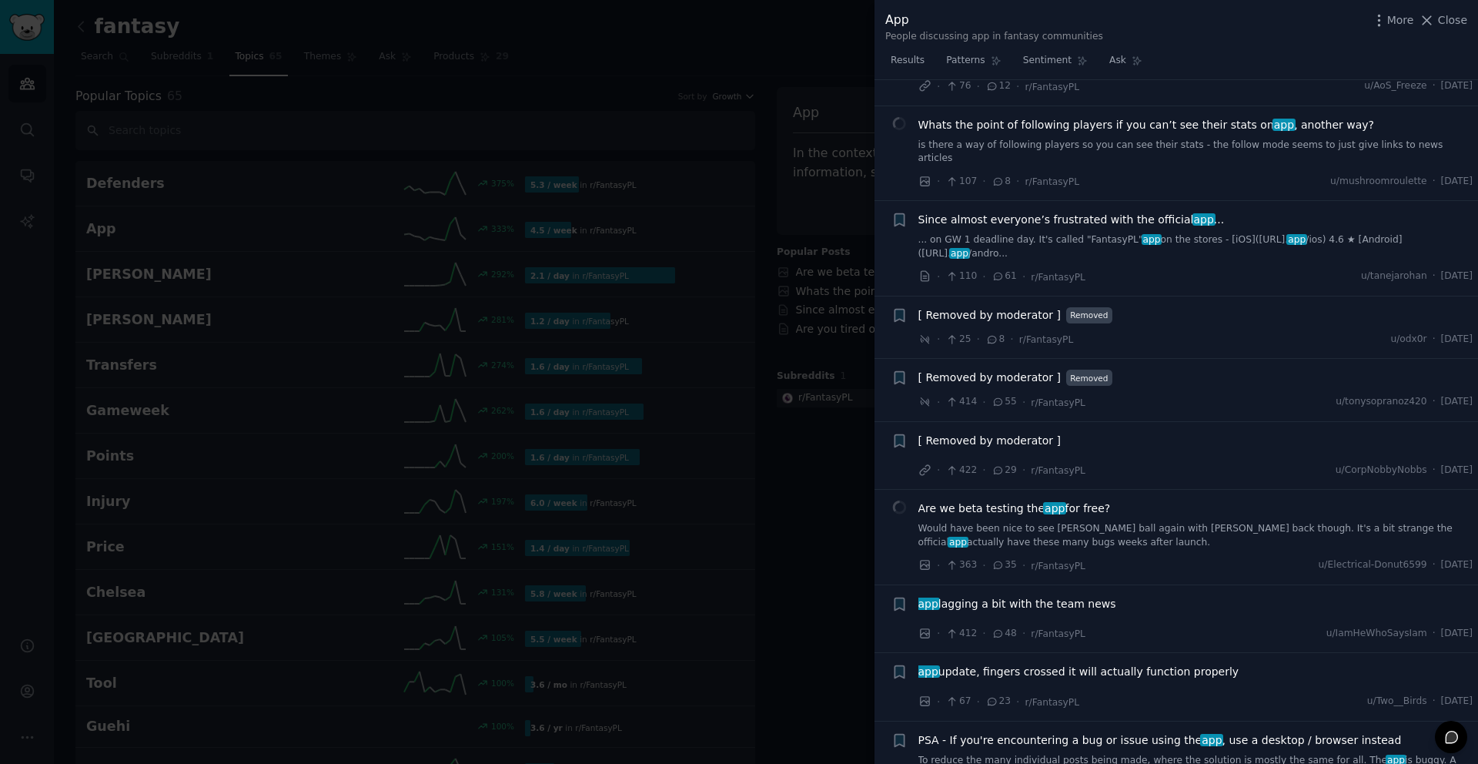
click at [1090, 500] on div "Are we beta testing the app for free? Would have been nice to see Bielsa ball a…" at bounding box center [1195, 524] width 555 height 48
click at [1092, 500] on span "Are we beta testing the app for free?" at bounding box center [1014, 508] width 192 height 16
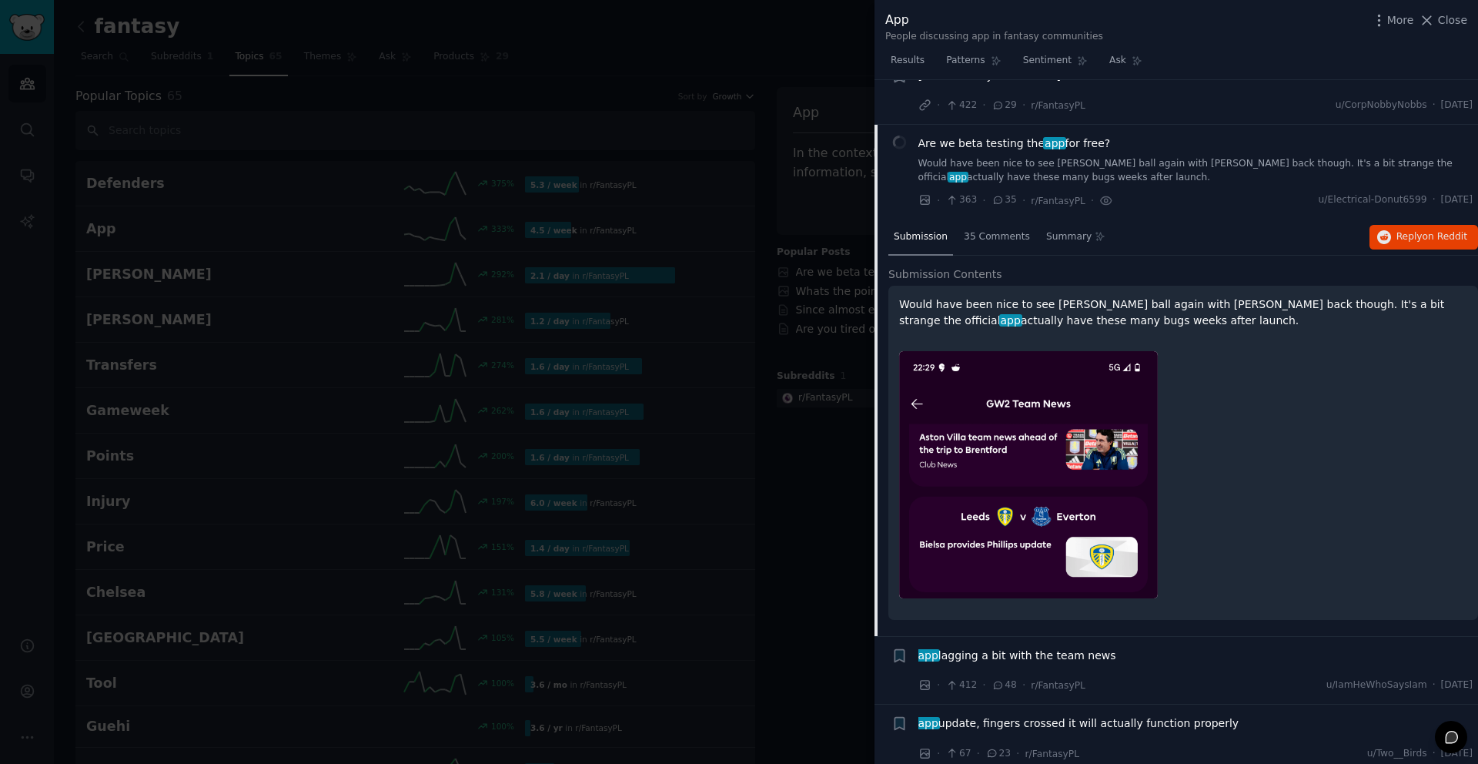
scroll to position [1422, 0]
click at [1038, 155] on link "Would have been nice to see Bielsa ball again with Leeds back though. It's a bi…" at bounding box center [1195, 168] width 555 height 27
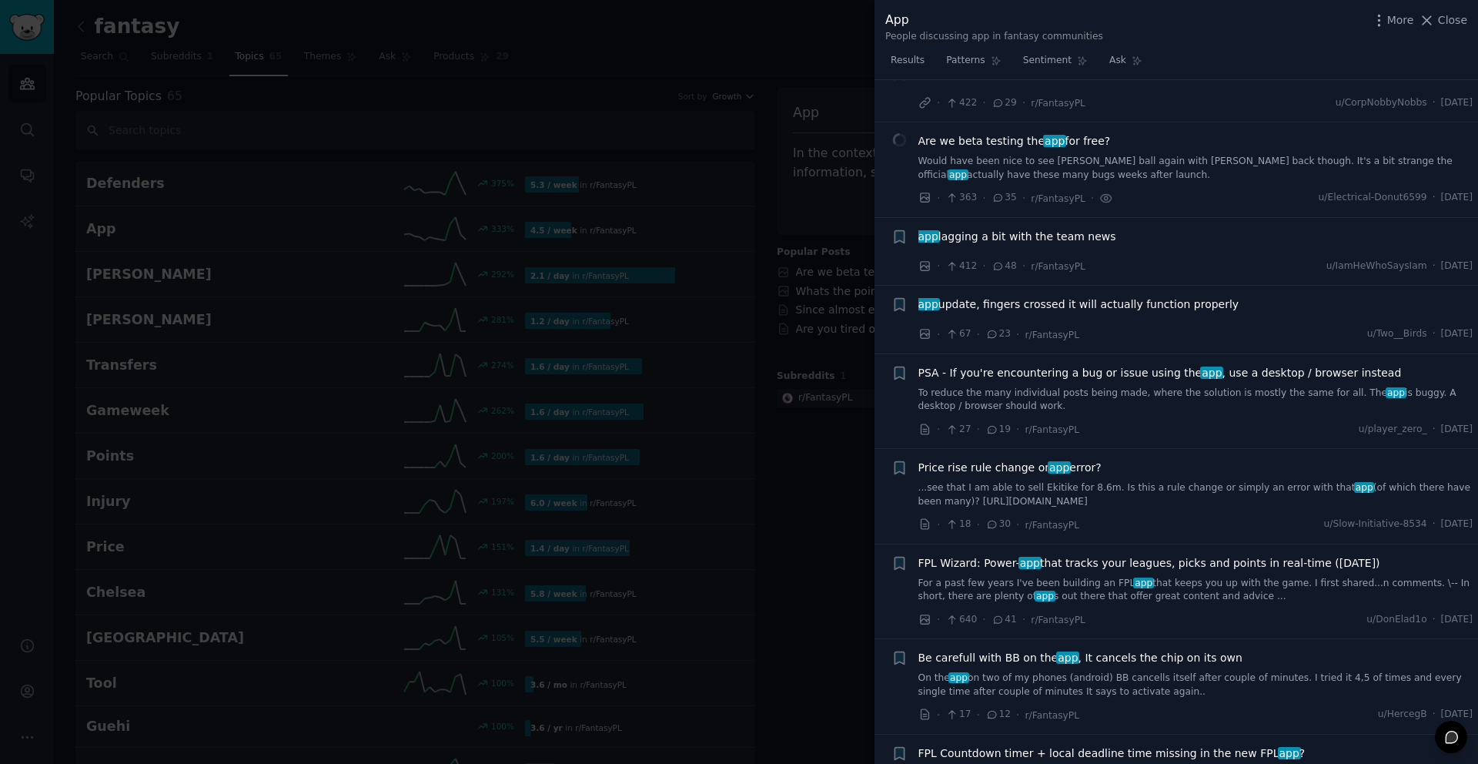
click at [1076, 155] on link "Would have been nice to see Bielsa ball again with Leeds back though. It's a bi…" at bounding box center [1195, 168] width 555 height 27
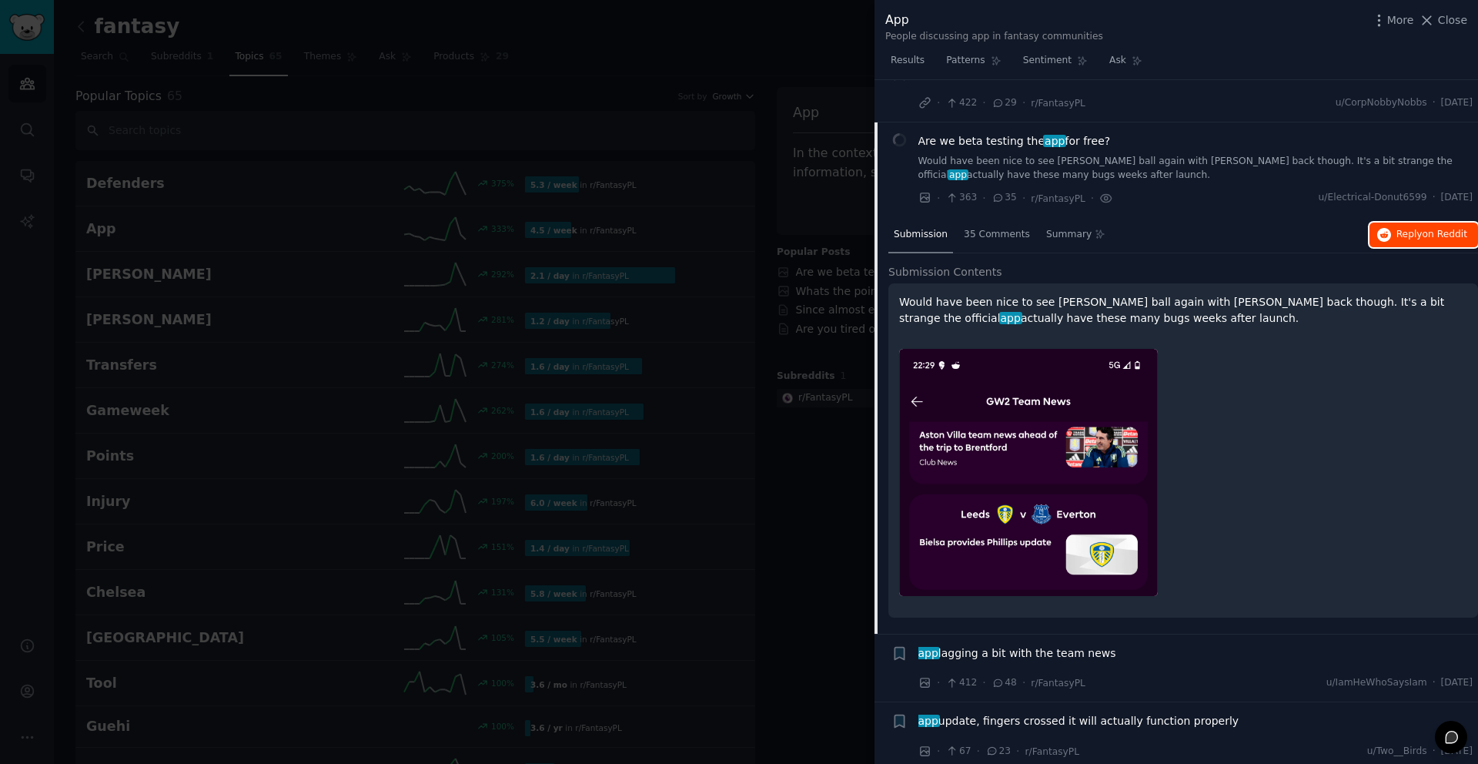
click at [1417, 228] on span "Reply on Reddit" at bounding box center [1431, 235] width 71 height 14
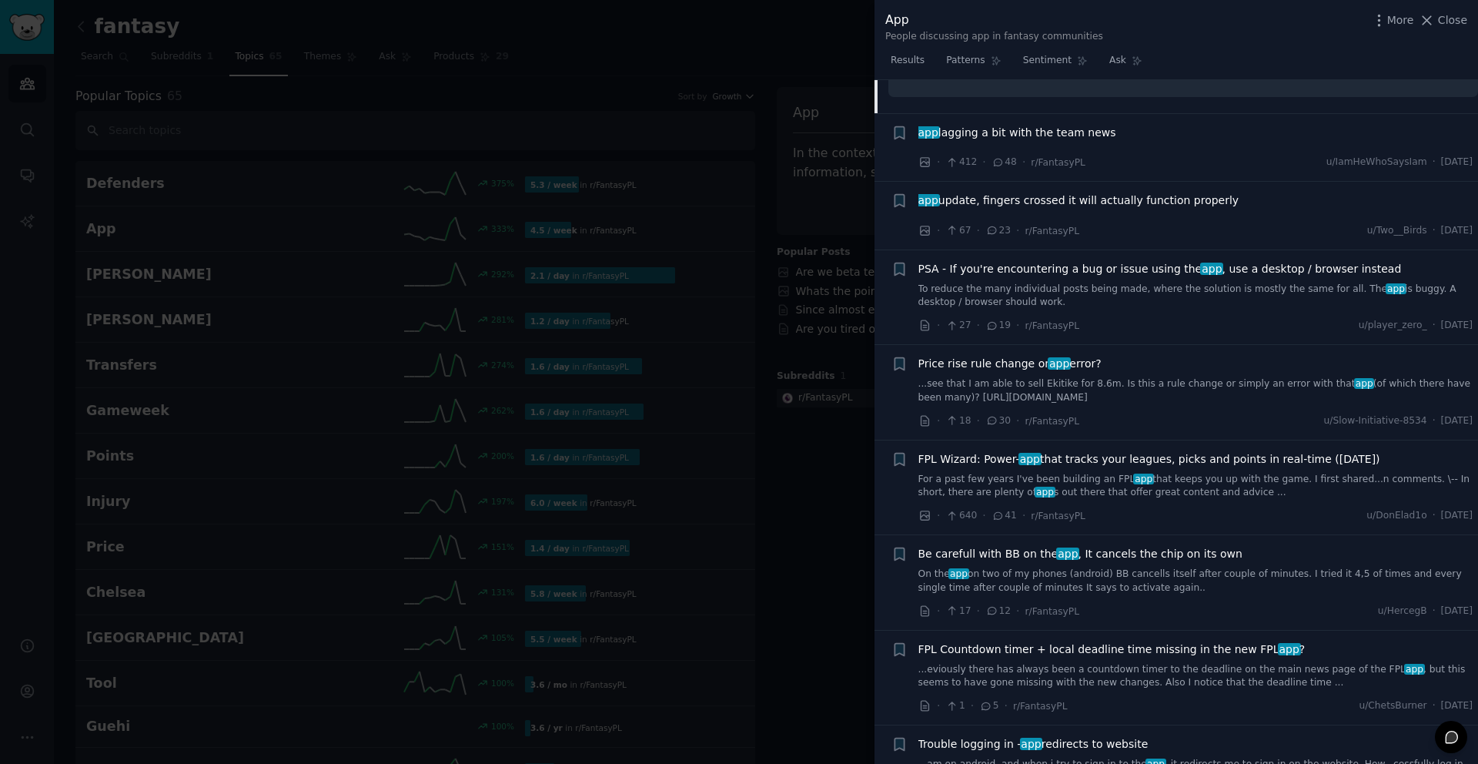
click at [1125, 451] on span "FPL Wizard: Power- app that tracks your leagues, picks and points in real-time …" at bounding box center [1149, 459] width 462 height 16
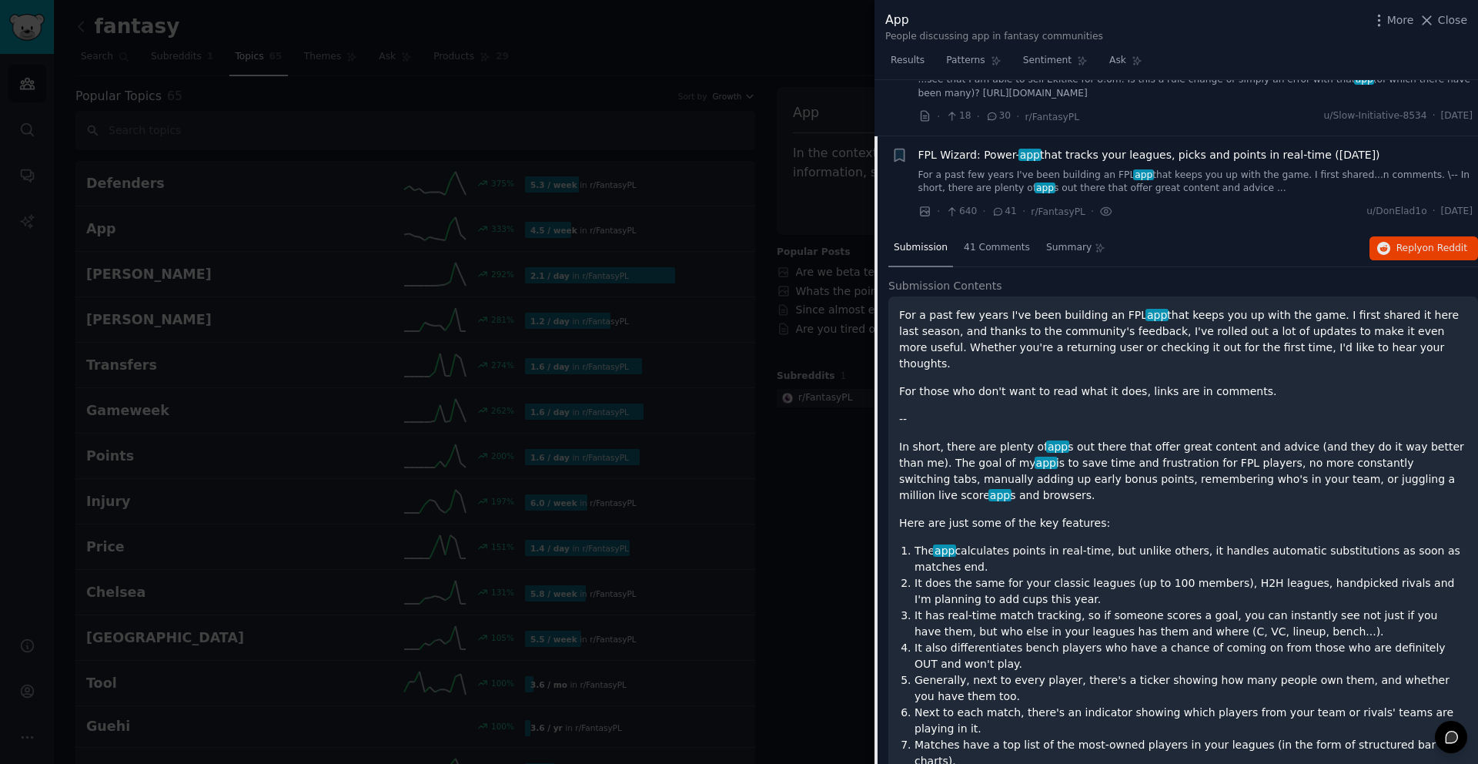
scroll to position [1843, 0]
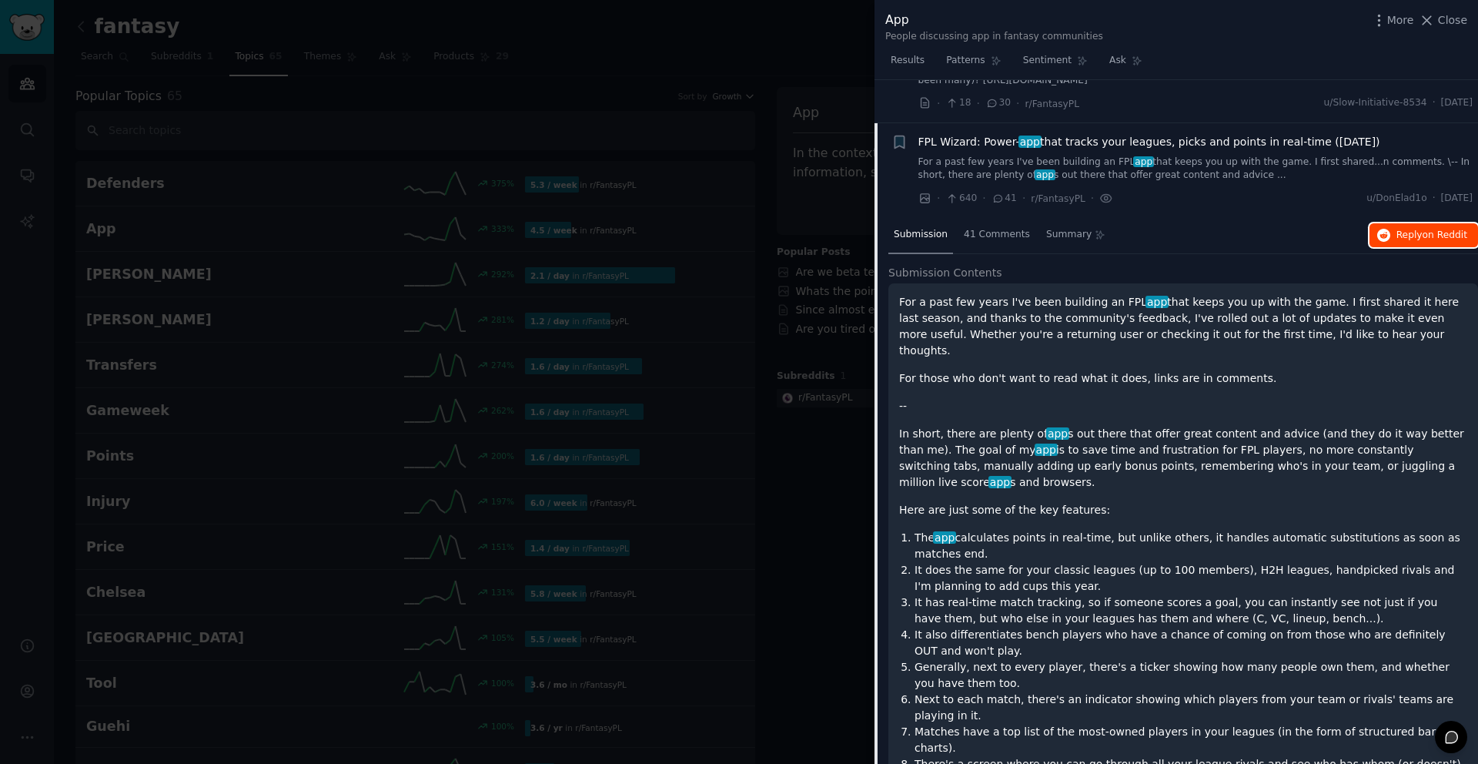
click at [1425, 229] on span "on Reddit" at bounding box center [1444, 234] width 45 height 11
click at [1015, 134] on div "FPL Wizard: Power- app that tracks your leagues, picks and points in real-time …" at bounding box center [1195, 158] width 555 height 48
click at [978, 134] on span "FPL Wizard: Power- app that tracks your leagues, picks and points in real-time …" at bounding box center [1149, 142] width 462 height 16
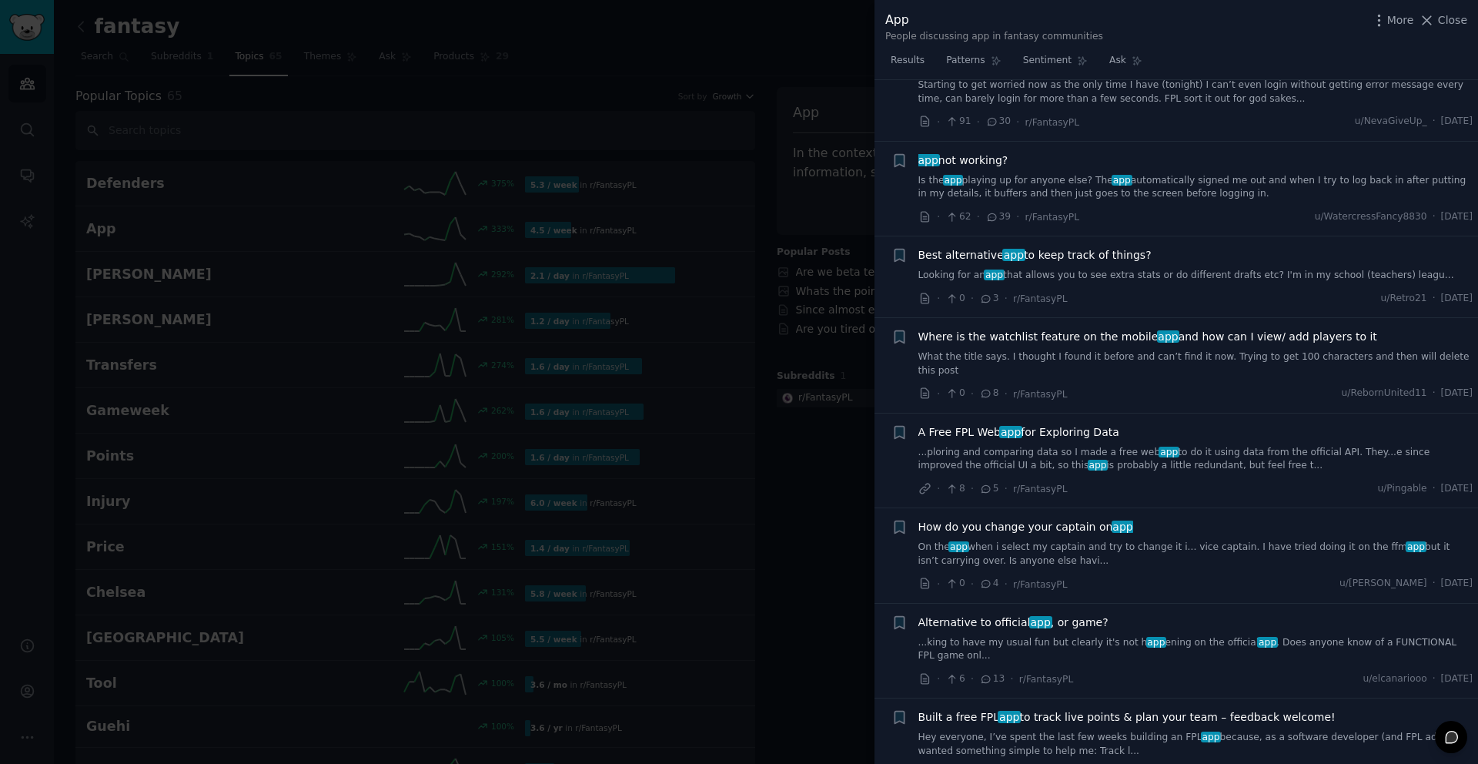
scroll to position [2574, 0]
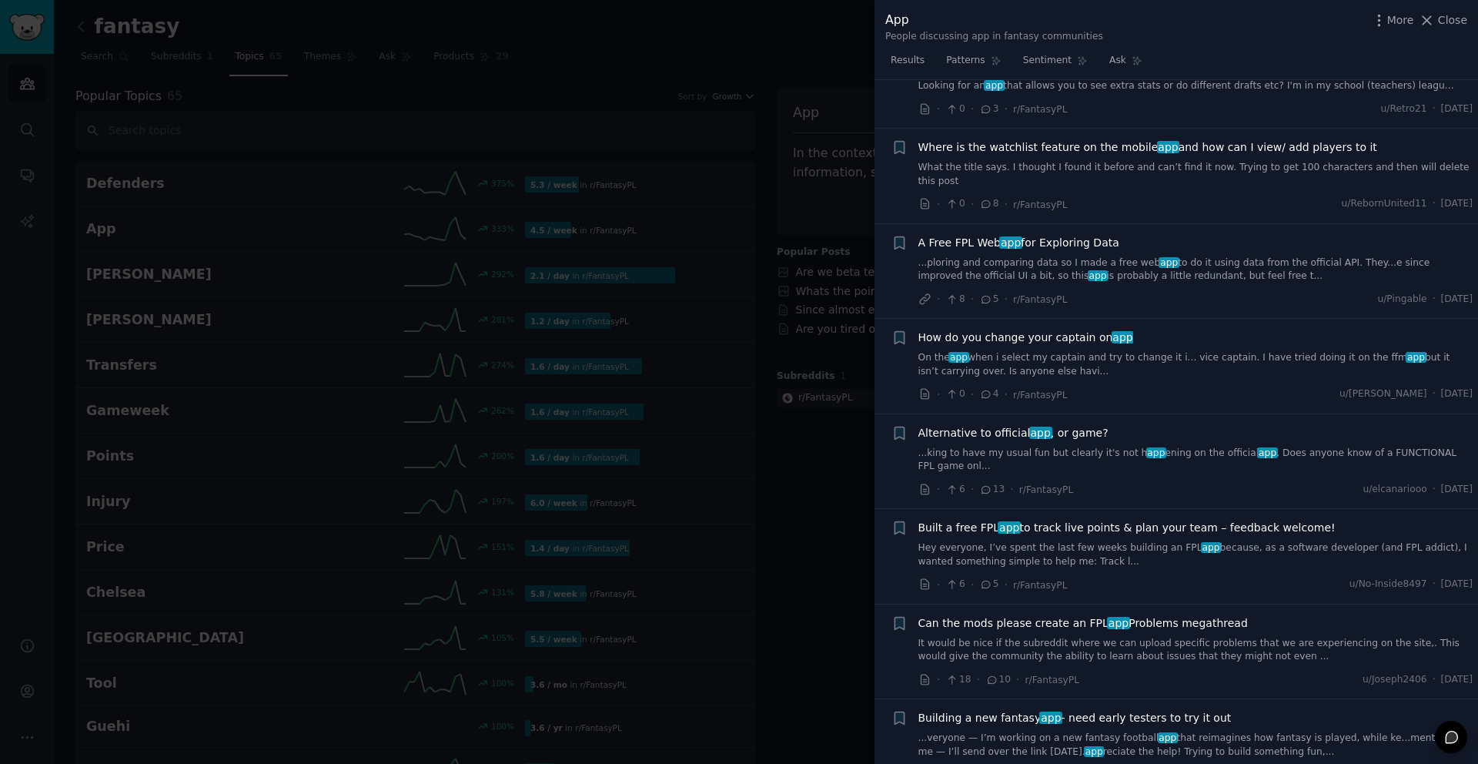
click at [1085, 235] on span "A Free FPL Web app for Exploring Data" at bounding box center [1018, 243] width 201 height 16
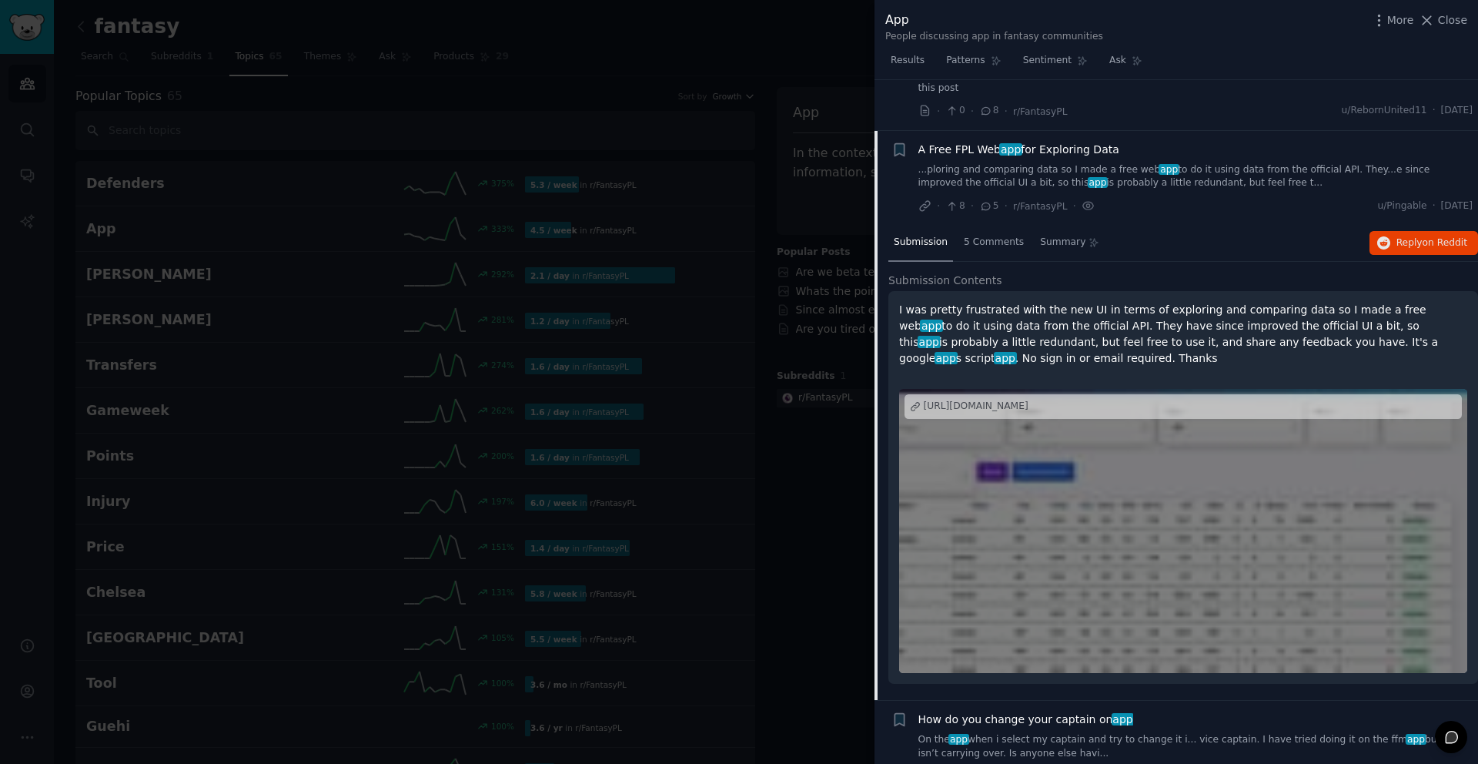
scroll to position [2675, 0]
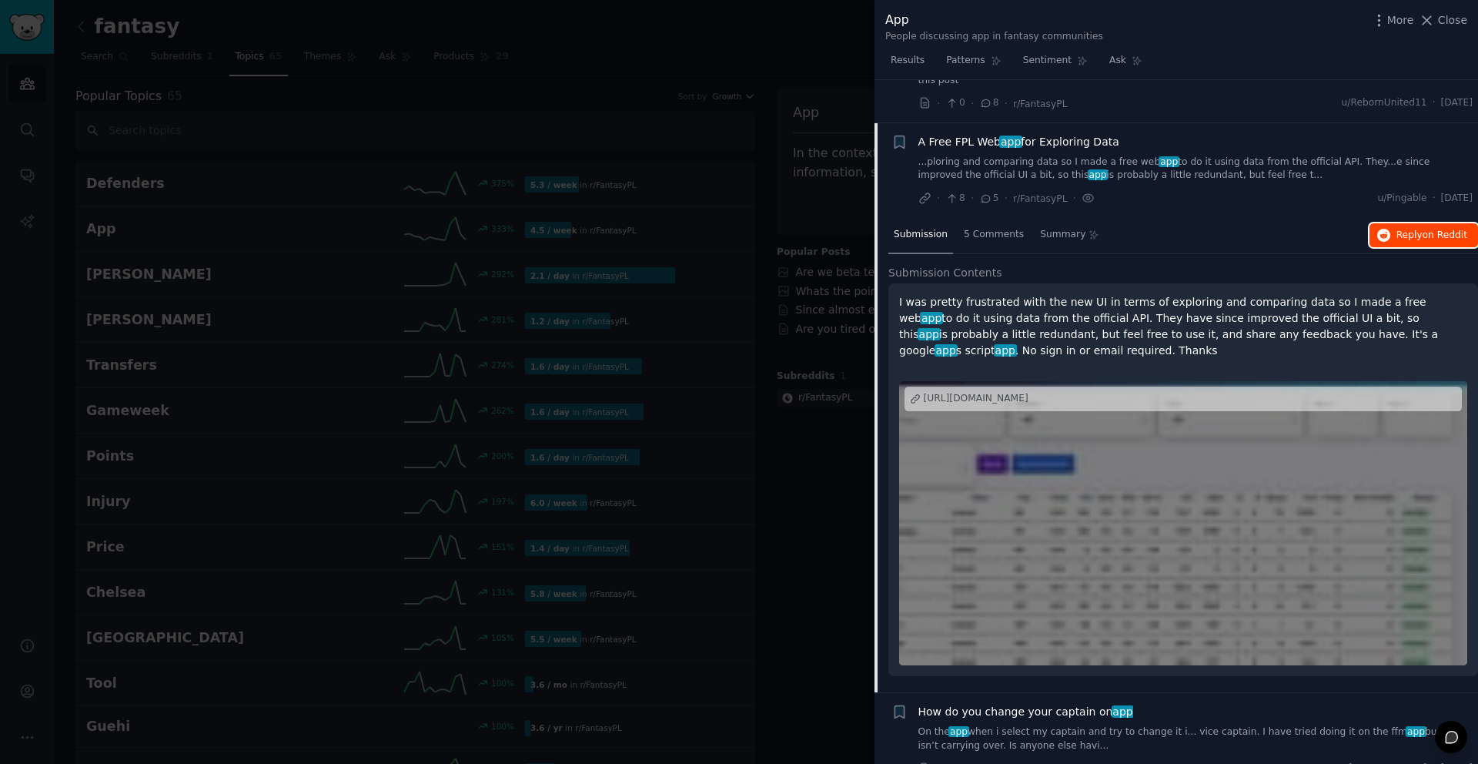
click at [1397, 229] on span "Reply on Reddit" at bounding box center [1431, 236] width 71 height 14
click at [1235, 58] on div "Results Patterns Sentiment Ask" at bounding box center [1175, 64] width 603 height 32
click at [1455, 24] on span "Close" at bounding box center [1452, 20] width 29 height 16
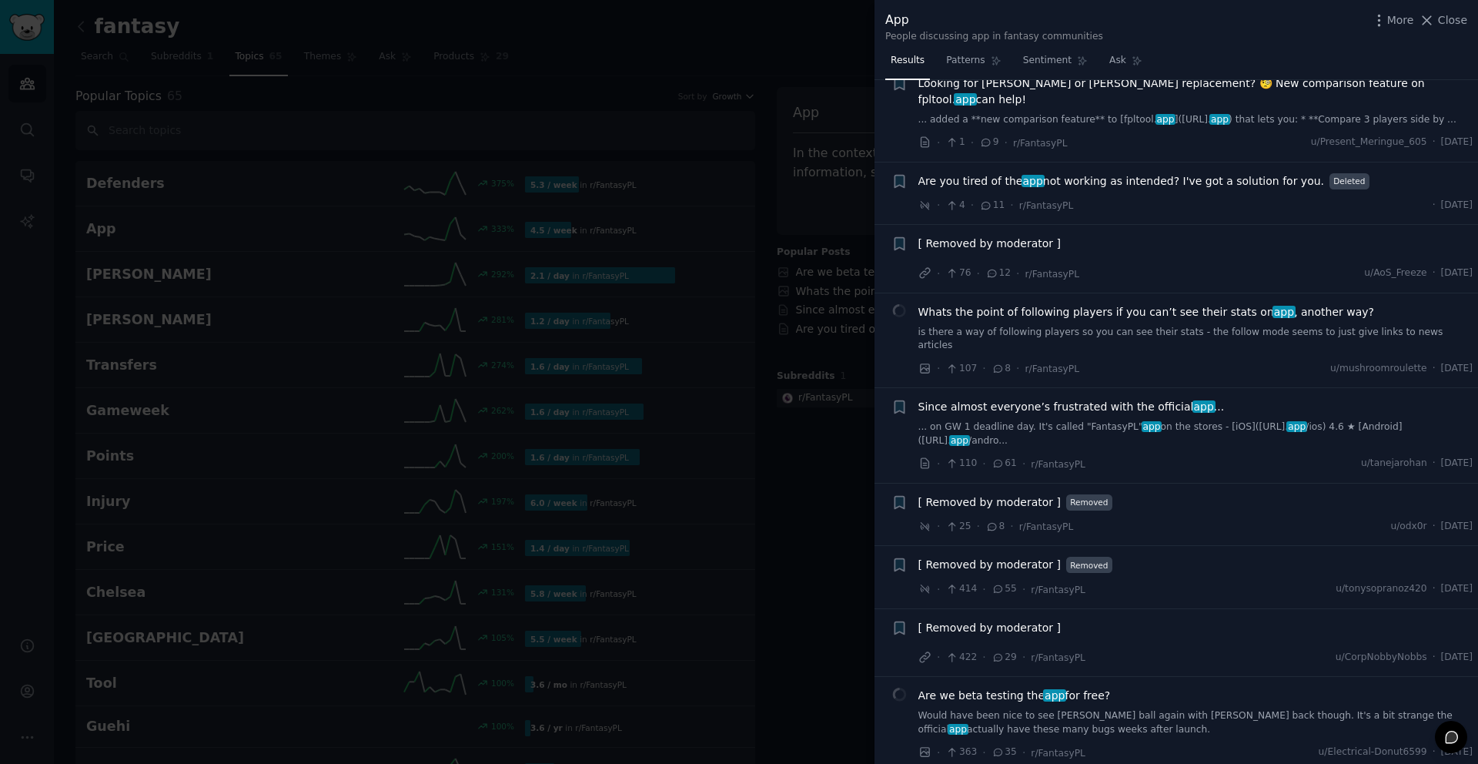
scroll to position [921, 0]
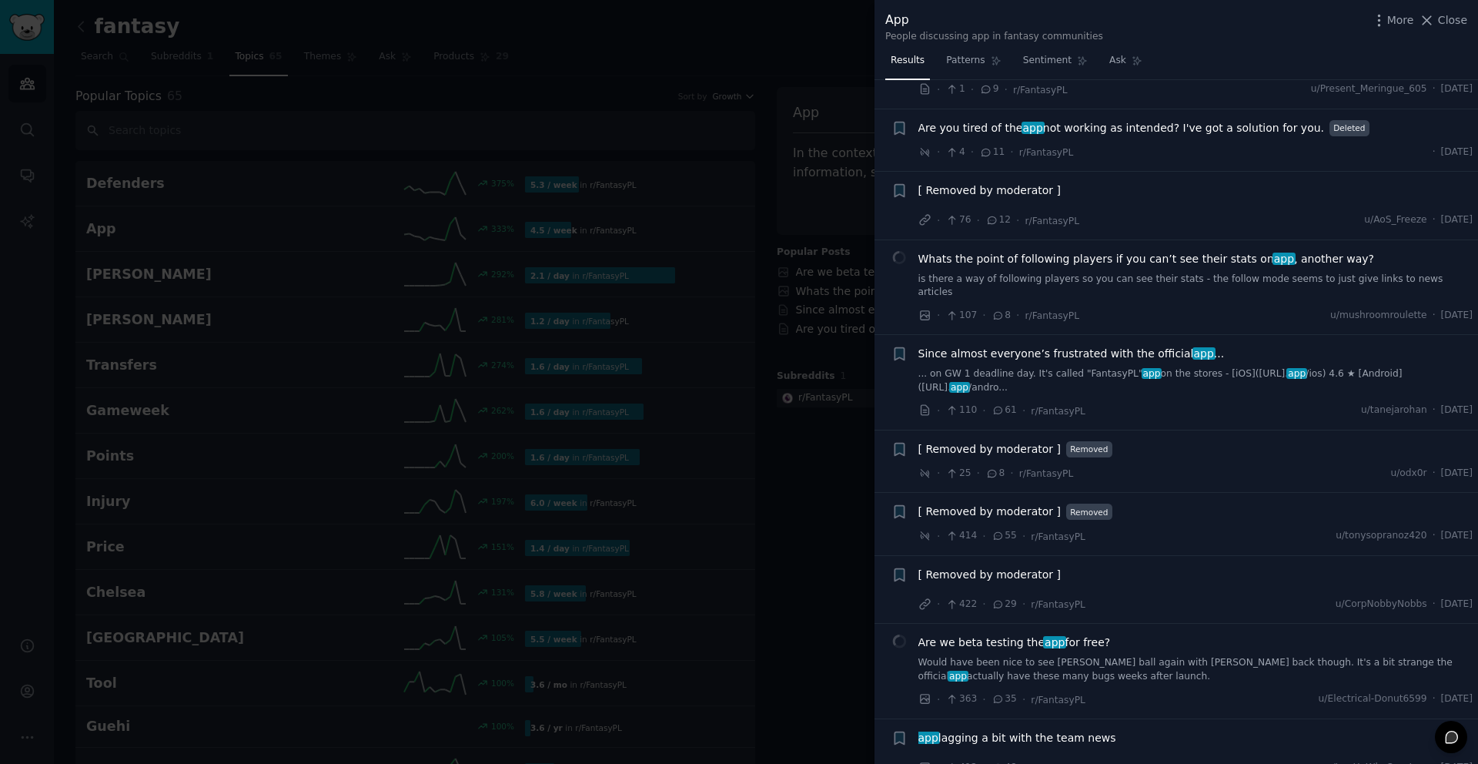
click at [991, 503] on span "[ Removed by moderator ]" at bounding box center [989, 511] width 142 height 16
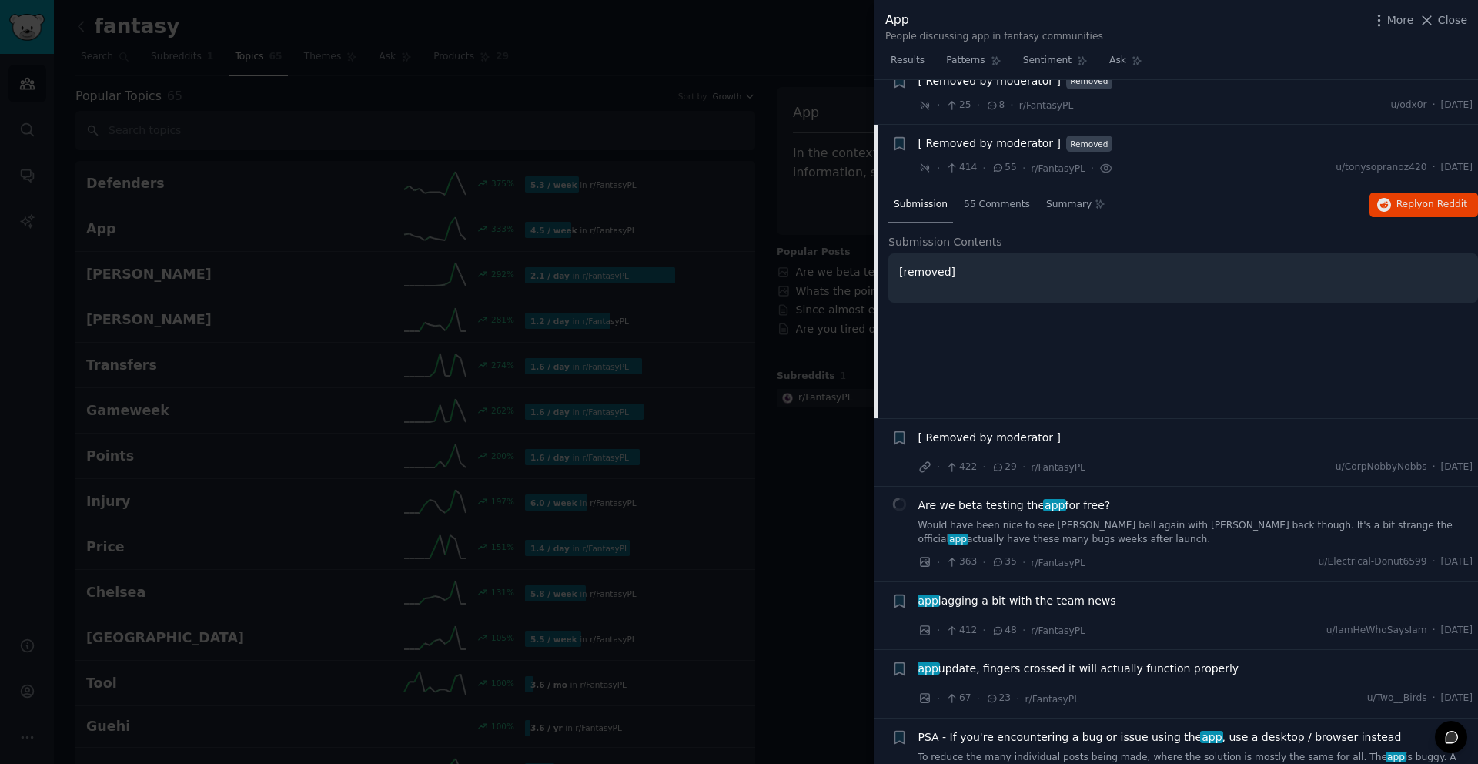
scroll to position [1291, 0]
click at [1396, 195] on span "Reply on Reddit" at bounding box center [1431, 202] width 71 height 14
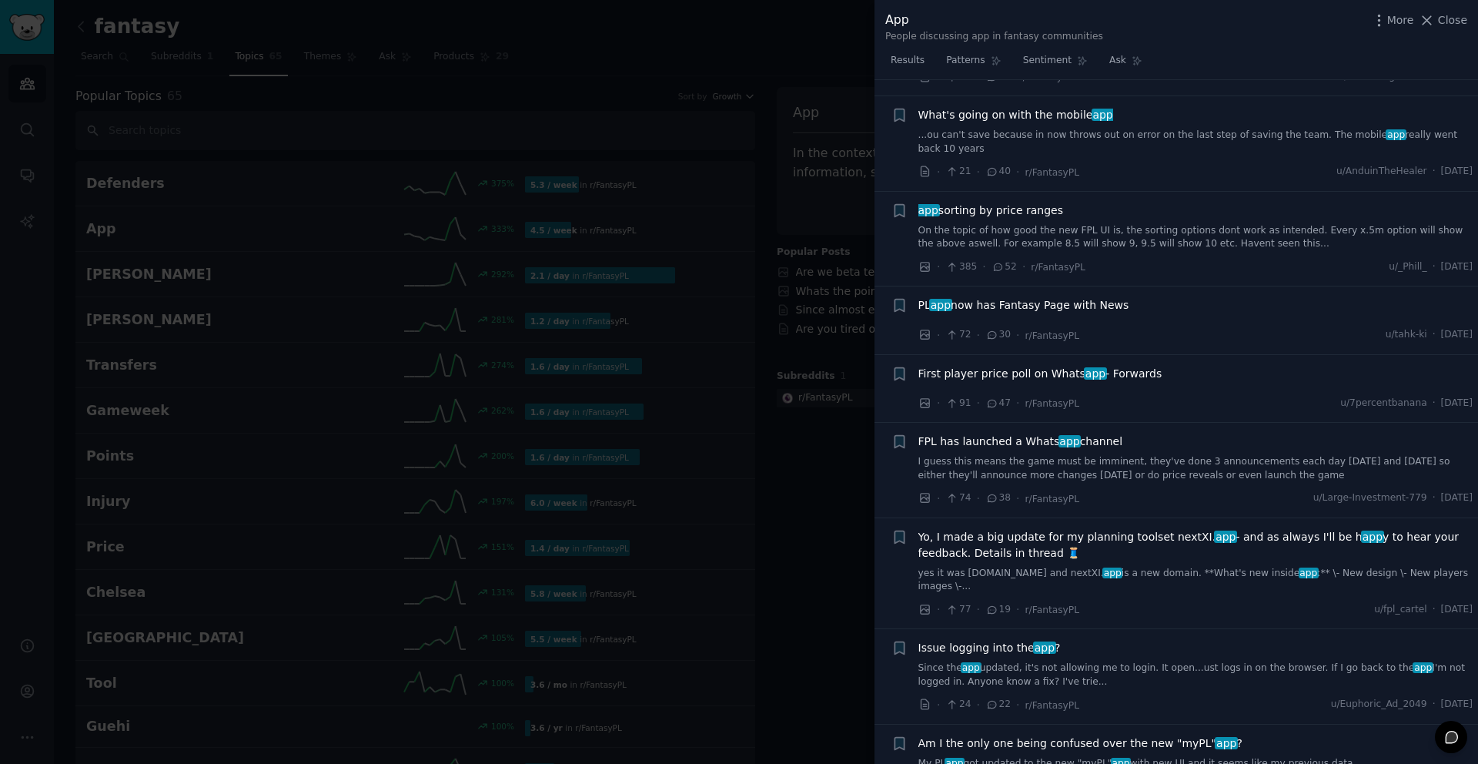
scroll to position [4416, 0]
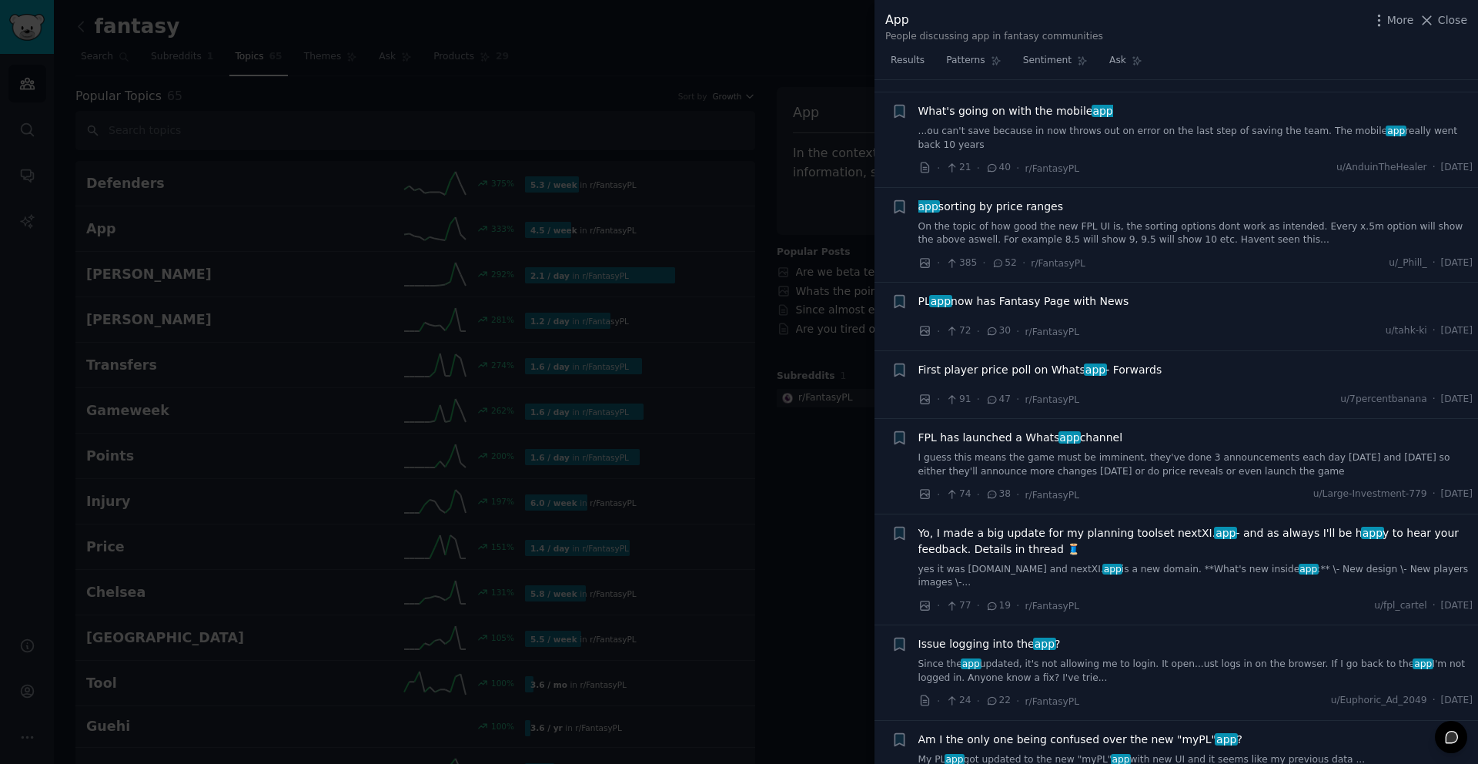
click at [1158, 525] on span "Yo, I made a big update for my planning toolset nextXI. app - and as always I'l…" at bounding box center [1195, 541] width 555 height 32
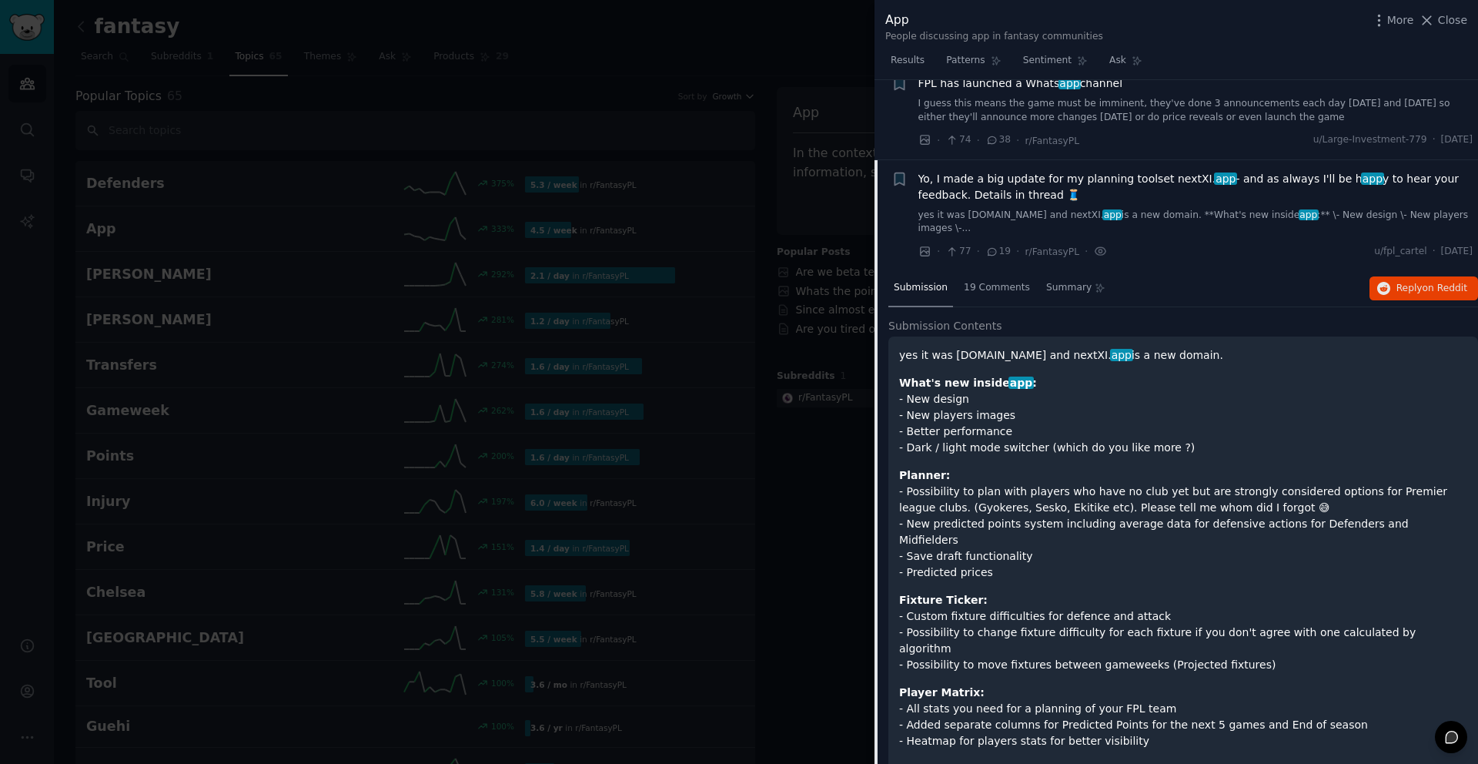
scroll to position [4563, 0]
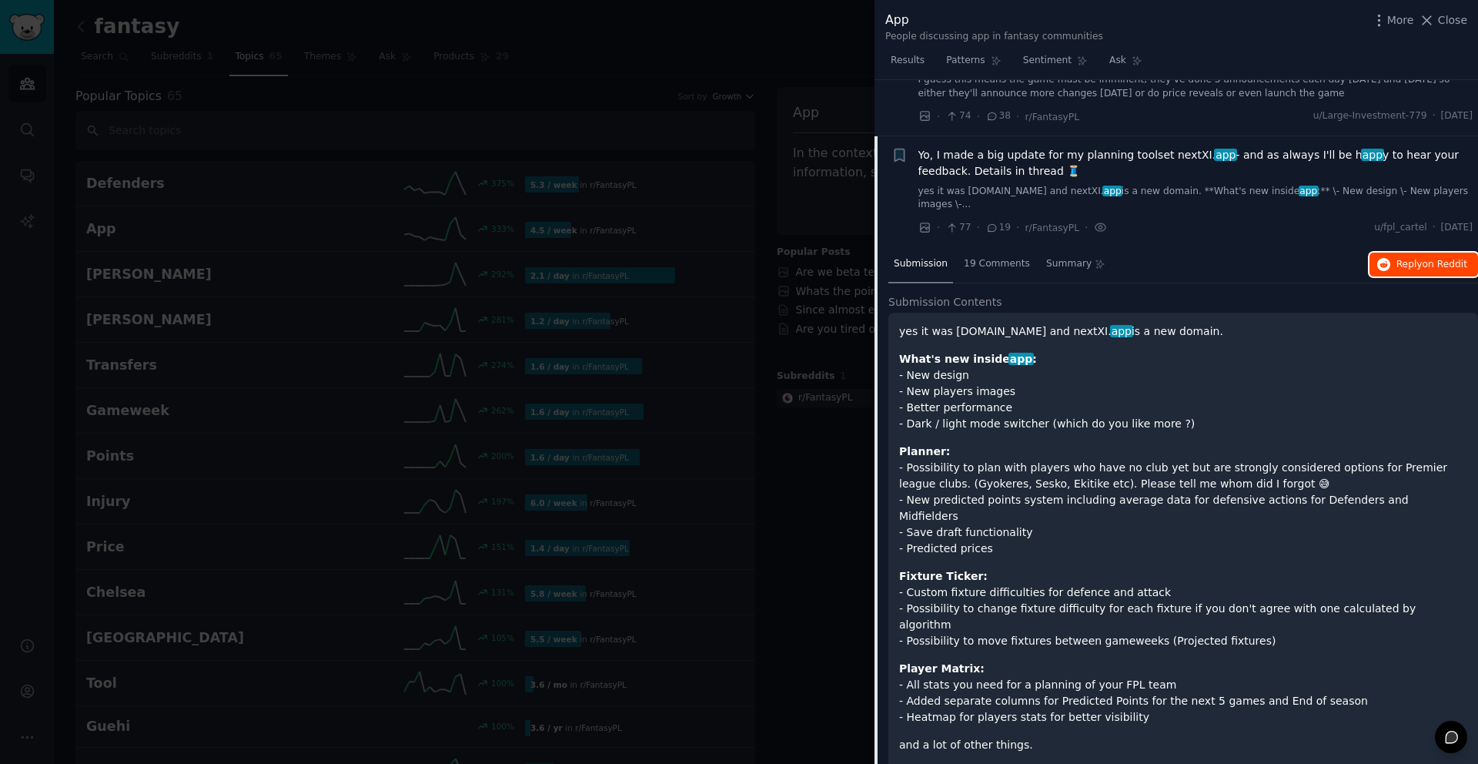
click at [1389, 252] on button "Reply on Reddit" at bounding box center [1423, 264] width 109 height 25
